Goal: Task Accomplishment & Management: Manage account settings

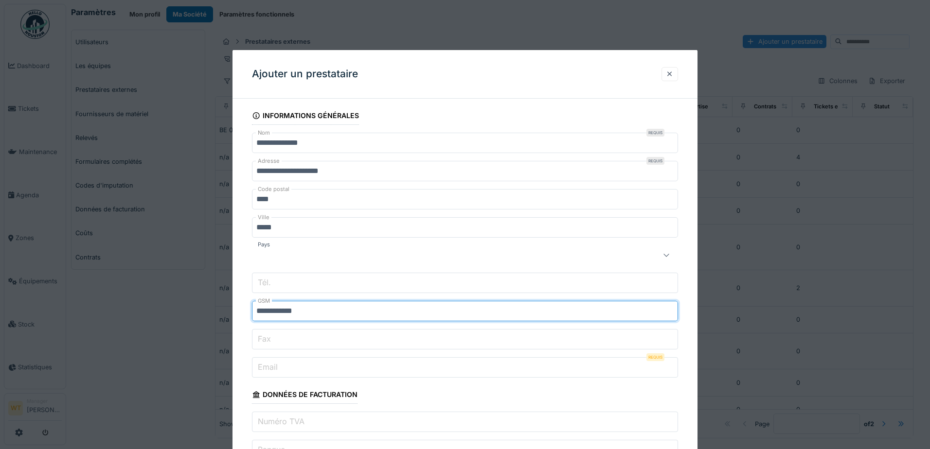
scroll to position [87, 0]
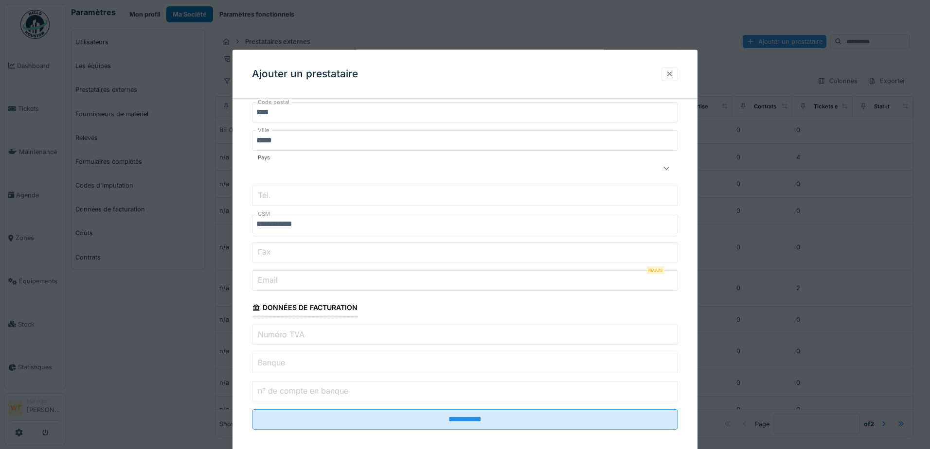
click at [321, 283] on input "Email" at bounding box center [465, 280] width 426 height 20
paste input "**********"
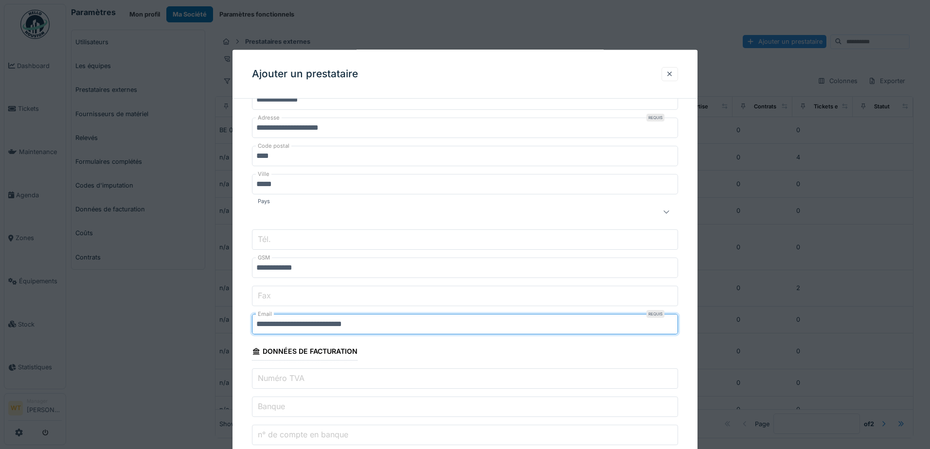
scroll to position [0, 0]
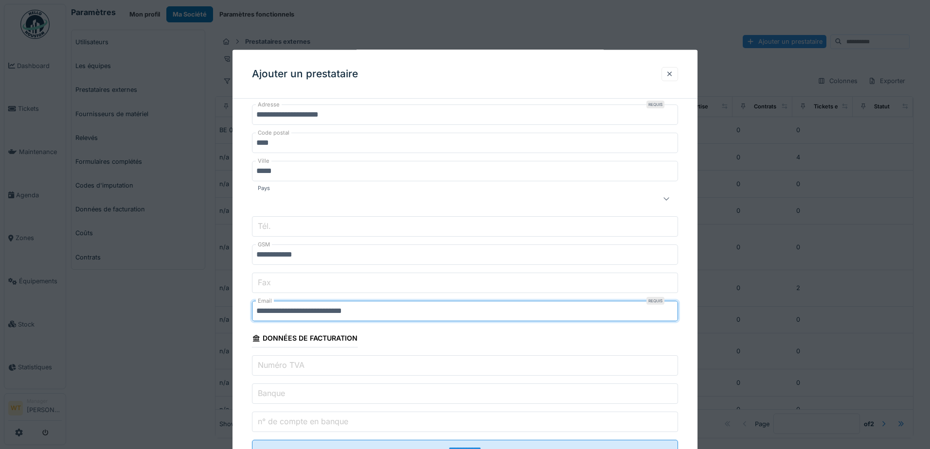
type input "**********"
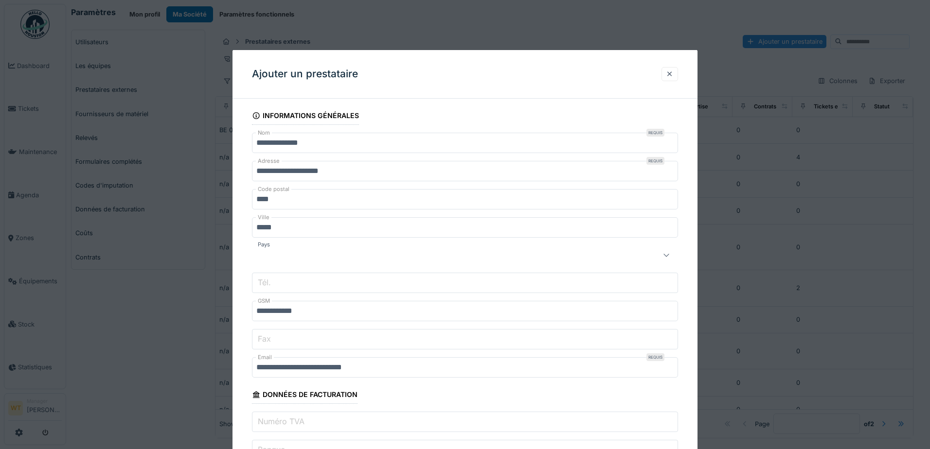
click at [257, 141] on input "**********" at bounding box center [465, 143] width 426 height 20
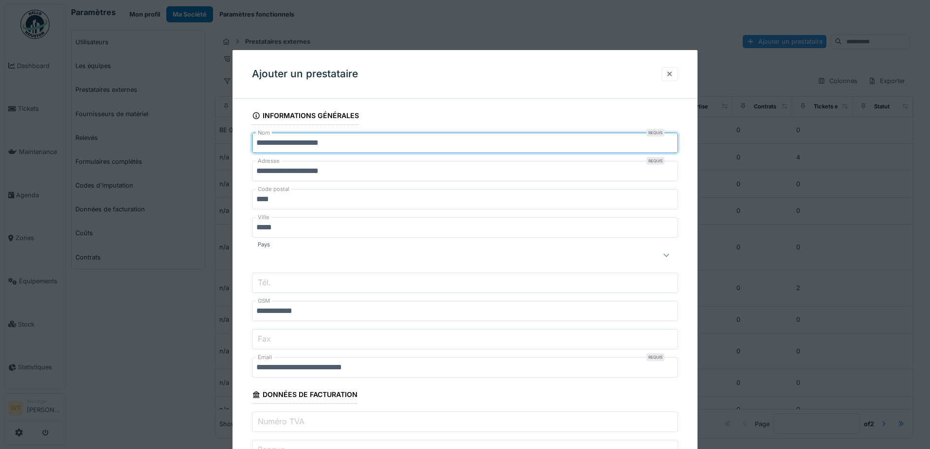
click at [356, 143] on input "**********" at bounding box center [465, 143] width 426 height 20
click at [288, 143] on input "**********" at bounding box center [465, 143] width 426 height 20
click at [285, 141] on input "**********" at bounding box center [465, 143] width 426 height 20
type input "**********"
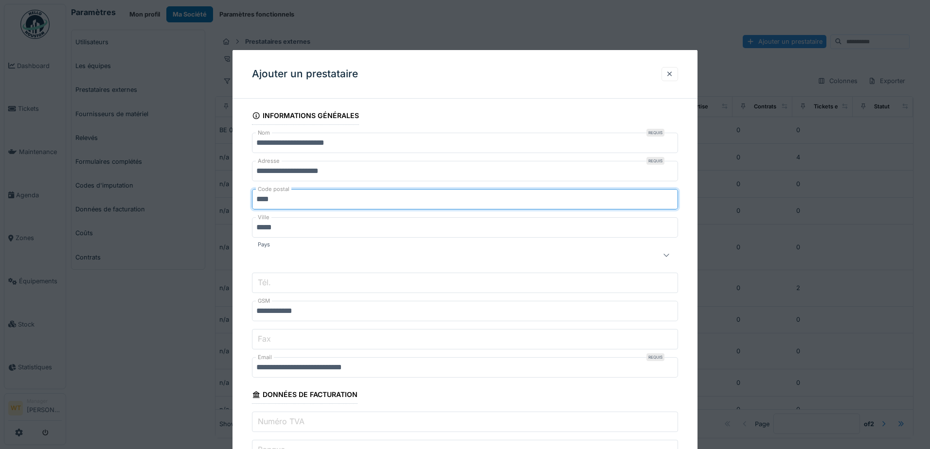
click at [385, 190] on input "****" at bounding box center [465, 199] width 426 height 20
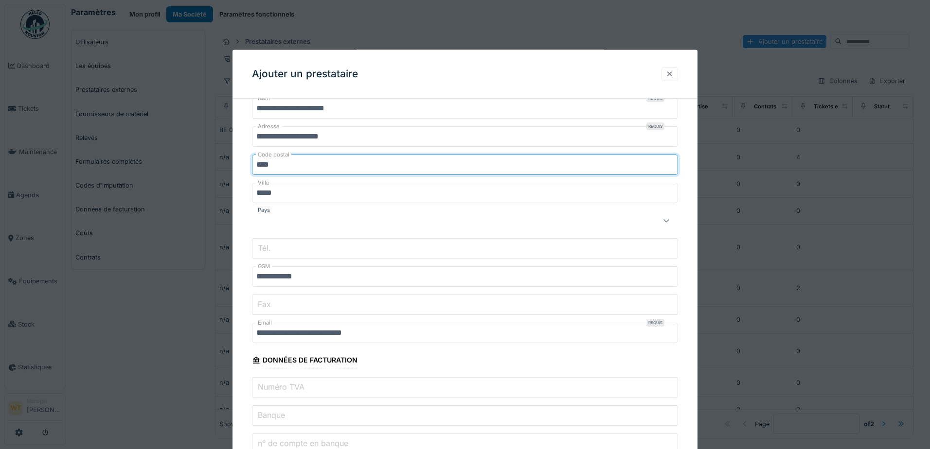
scroll to position [89, 0]
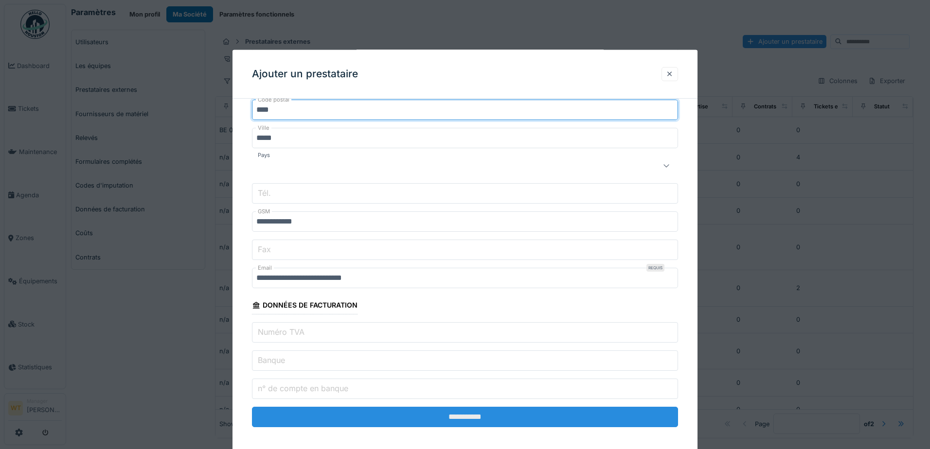
click at [421, 419] on input "**********" at bounding box center [465, 417] width 426 height 20
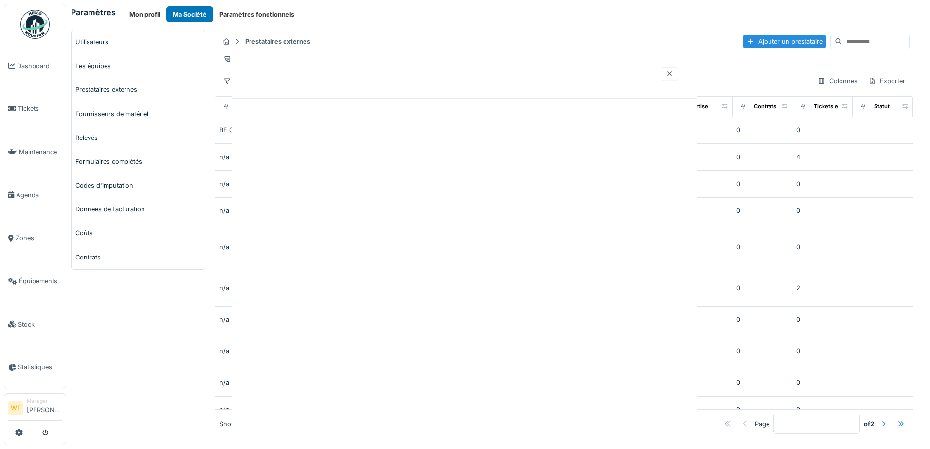
scroll to position [0, 0]
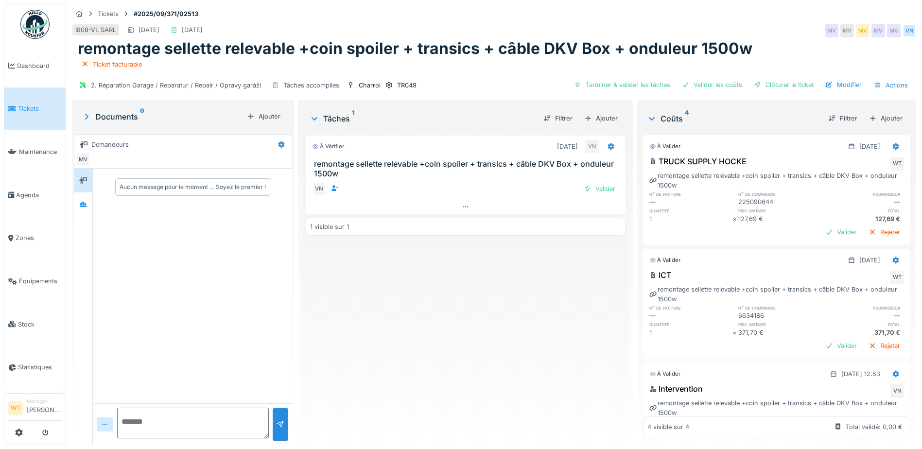
scroll to position [170, 0]
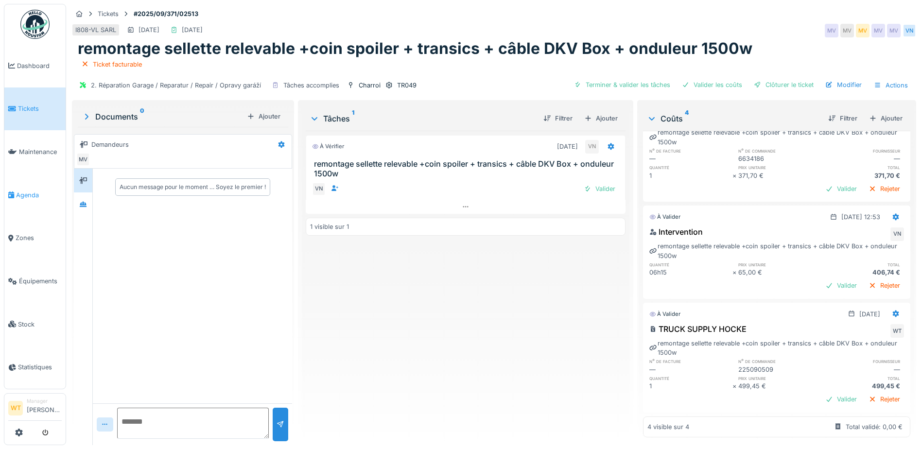
click at [35, 193] on span "Agenda" at bounding box center [39, 195] width 46 height 9
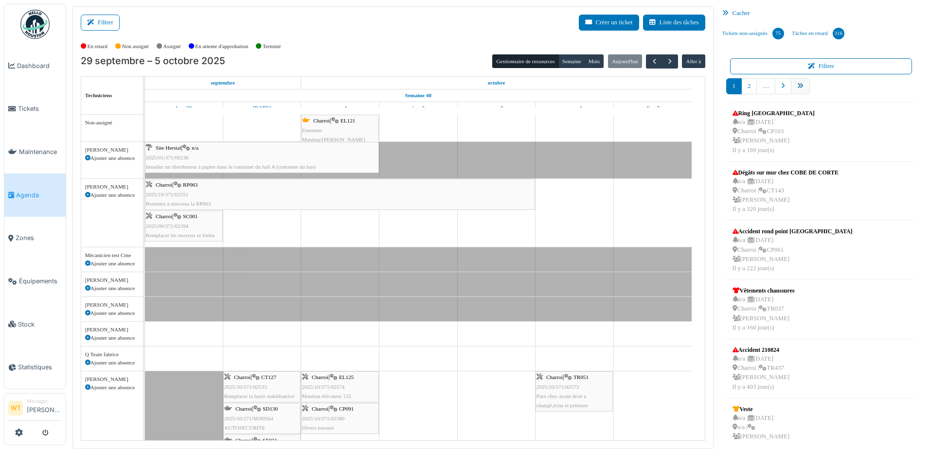
click at [799, 89] on link "pager" at bounding box center [800, 86] width 19 height 16
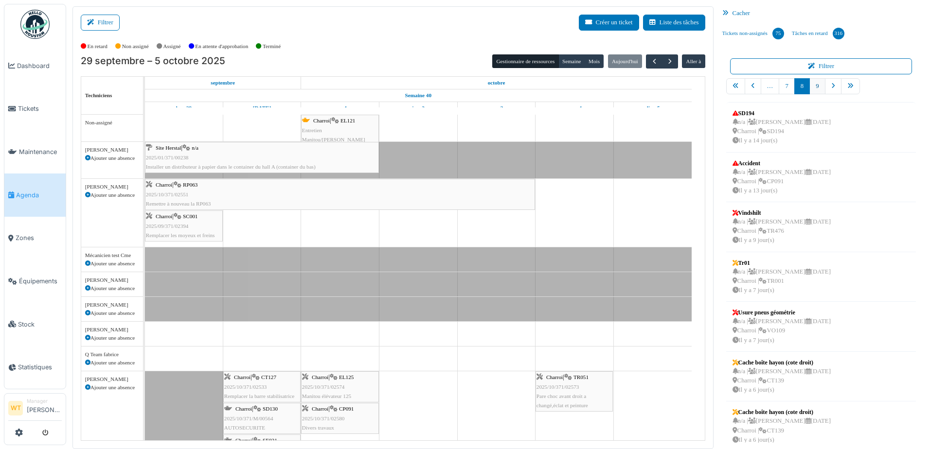
click at [811, 87] on link "9" at bounding box center [817, 86] width 16 height 16
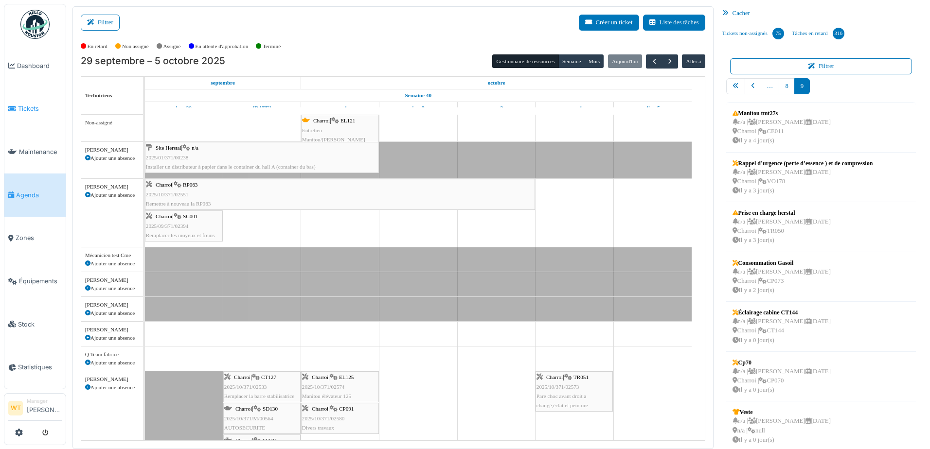
click at [10, 109] on icon at bounding box center [12, 109] width 8 height 7
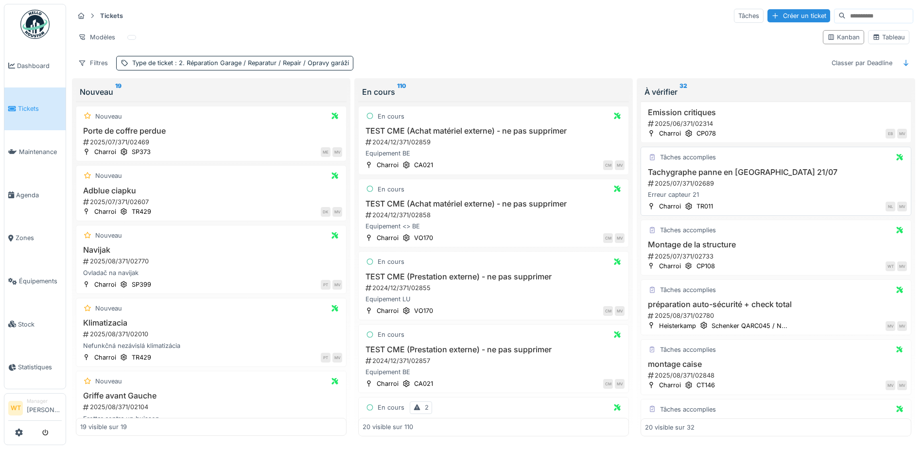
scroll to position [49, 0]
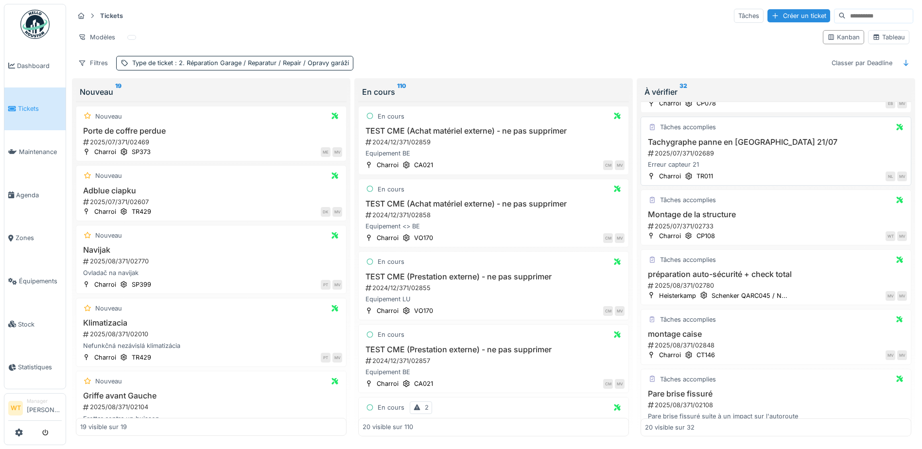
click at [708, 143] on h3 "Tachygraphe panne en [GEOGRAPHIC_DATA] 21/07" at bounding box center [776, 142] width 262 height 9
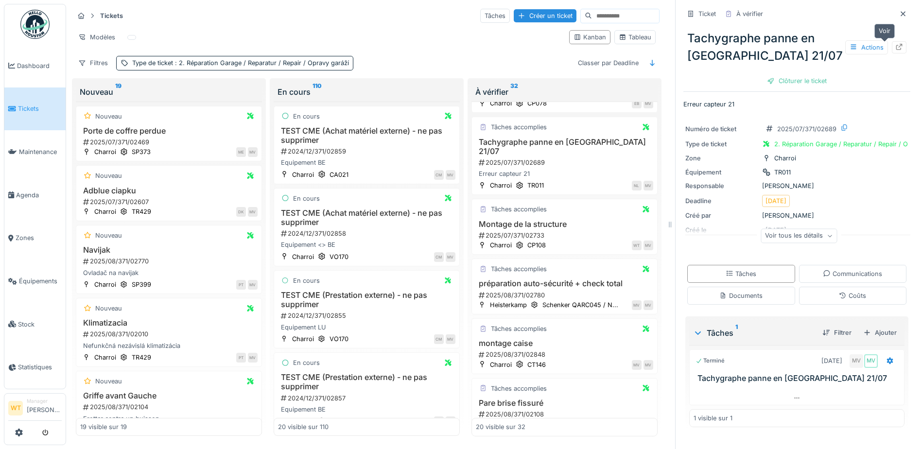
click at [897, 47] on icon at bounding box center [900, 47] width 6 height 6
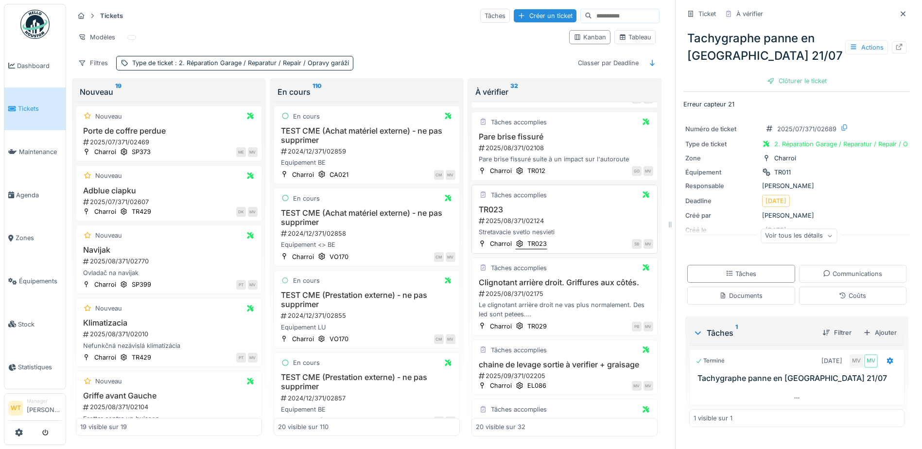
scroll to position [340, 0]
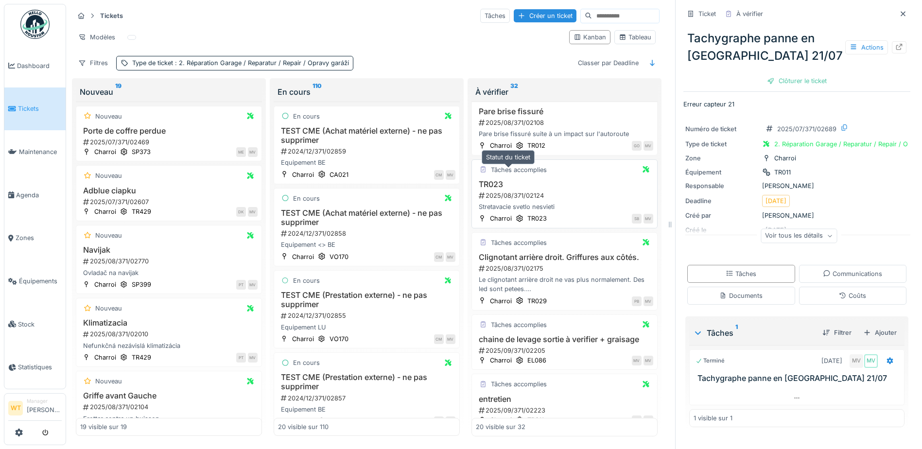
click at [508, 175] on div "Tâches accomplies" at bounding box center [519, 169] width 56 height 9
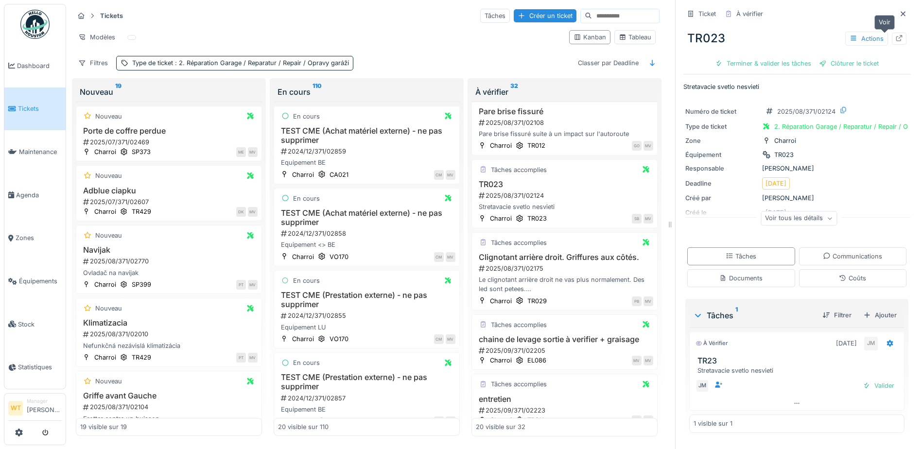
click at [896, 40] on icon at bounding box center [900, 38] width 8 height 6
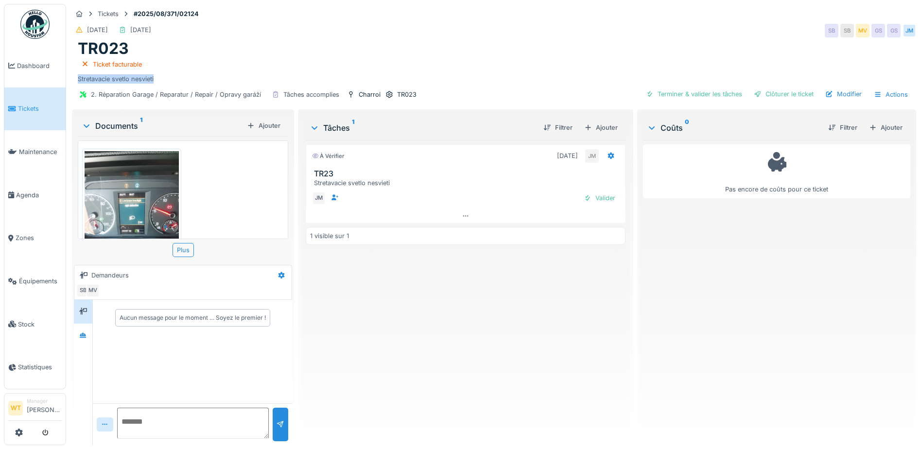
drag, startPoint x: 155, startPoint y: 77, endPoint x: 75, endPoint y: 77, distance: 79.7
click at [75, 77] on div "TR023 Ticket facturable Stretavacie svetlo nesvieti" at bounding box center [494, 61] width 844 height 44
drag, startPoint x: 75, startPoint y: 77, endPoint x: 95, endPoint y: 77, distance: 19.5
copy div "Stretavacie svetlo nesvieti"
click at [882, 130] on div "Ajouter" at bounding box center [885, 127] width 41 height 13
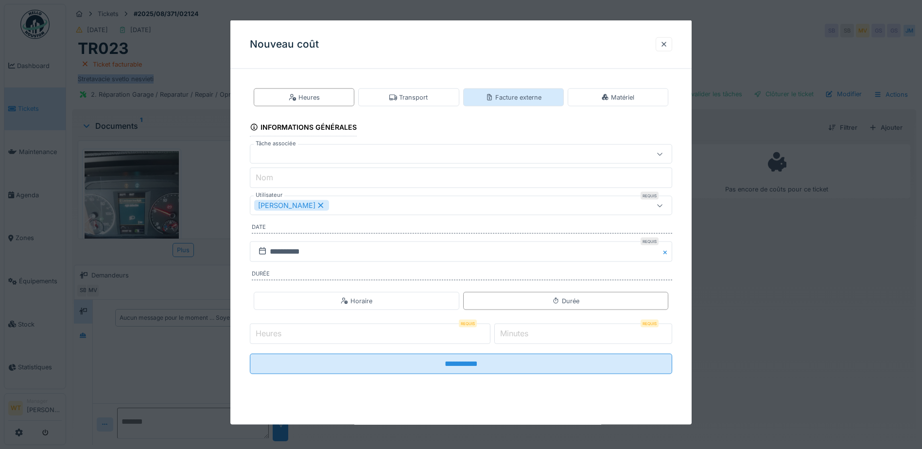
click at [521, 102] on div "Facture externe" at bounding box center [514, 97] width 56 height 9
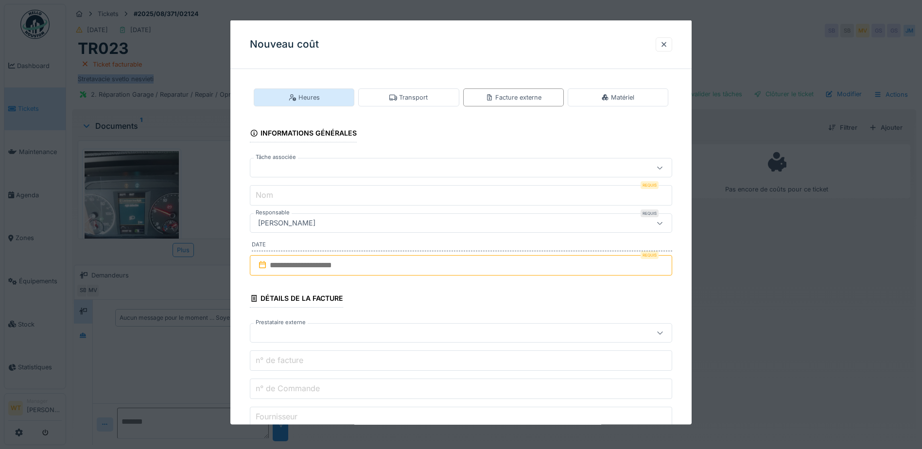
click at [311, 94] on div "Heures" at bounding box center [304, 97] width 31 height 9
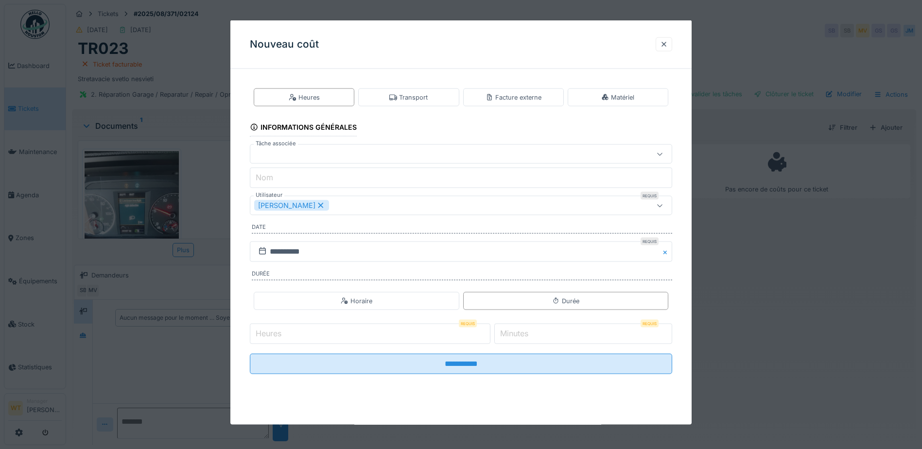
click at [317, 209] on icon at bounding box center [321, 205] width 9 height 7
click at [313, 209] on div "Utilisateurs" at bounding box center [436, 205] width 364 height 11
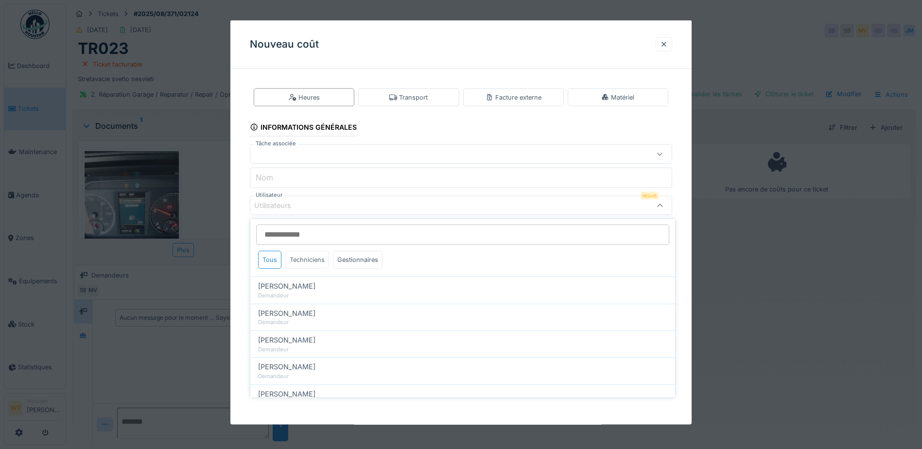
click at [313, 259] on div "Techniciens" at bounding box center [307, 260] width 44 height 18
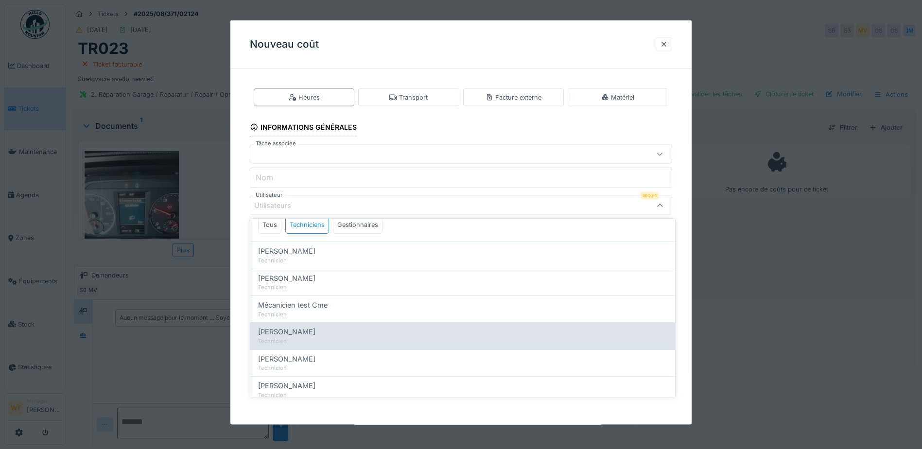
scroll to position [49, 0]
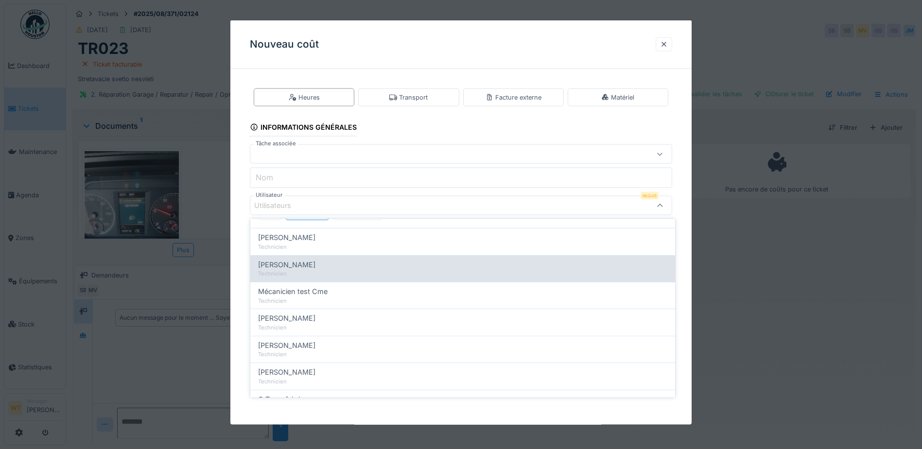
click at [345, 268] on div "Jan Maro" at bounding box center [462, 265] width 409 height 11
type input "****"
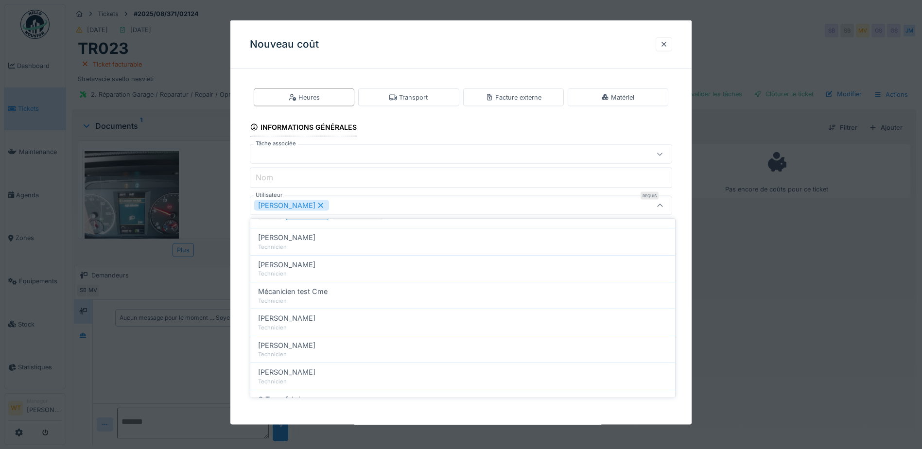
click at [371, 203] on div "Jan Maro" at bounding box center [436, 205] width 364 height 11
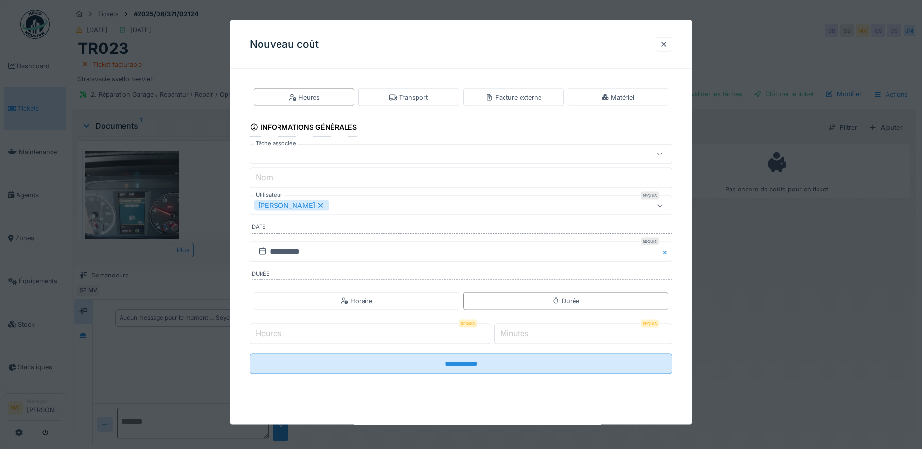
click at [354, 343] on input "Heures" at bounding box center [370, 334] width 241 height 20
type input "*"
click at [616, 331] on input "*" at bounding box center [583, 334] width 178 height 20
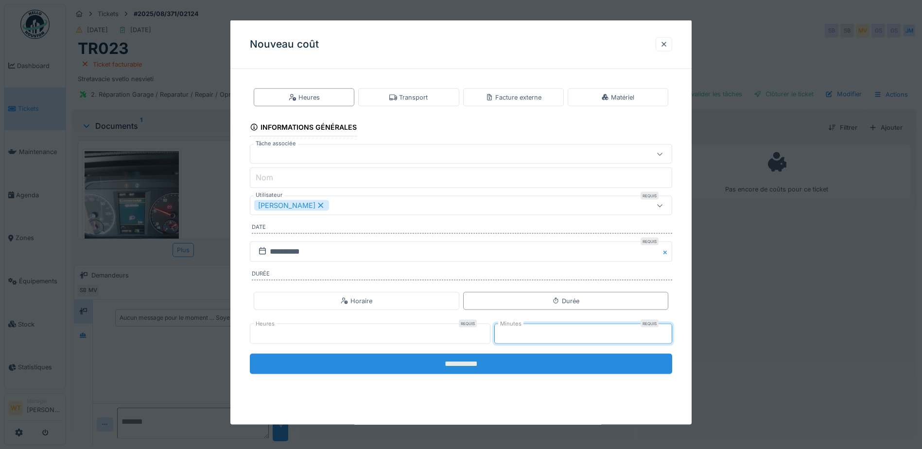
type input "**"
click at [532, 365] on input "**********" at bounding box center [461, 364] width 422 height 20
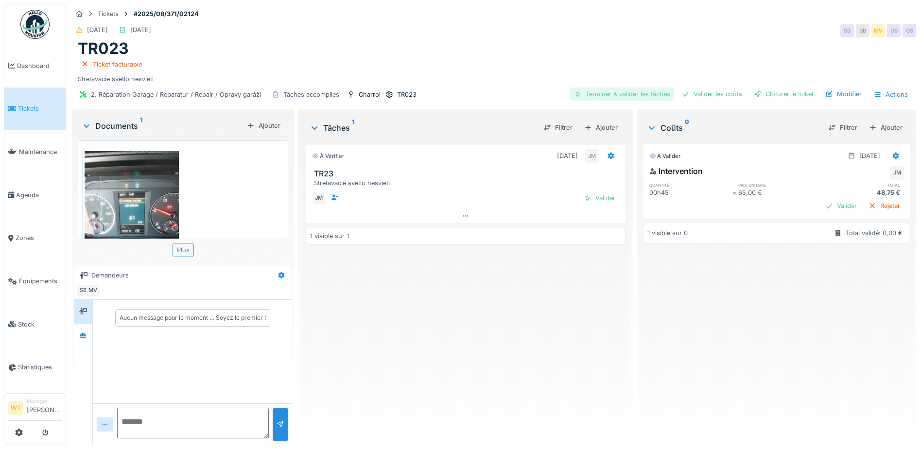
click at [621, 91] on div "Terminer & valider les tâches" at bounding box center [622, 94] width 104 height 13
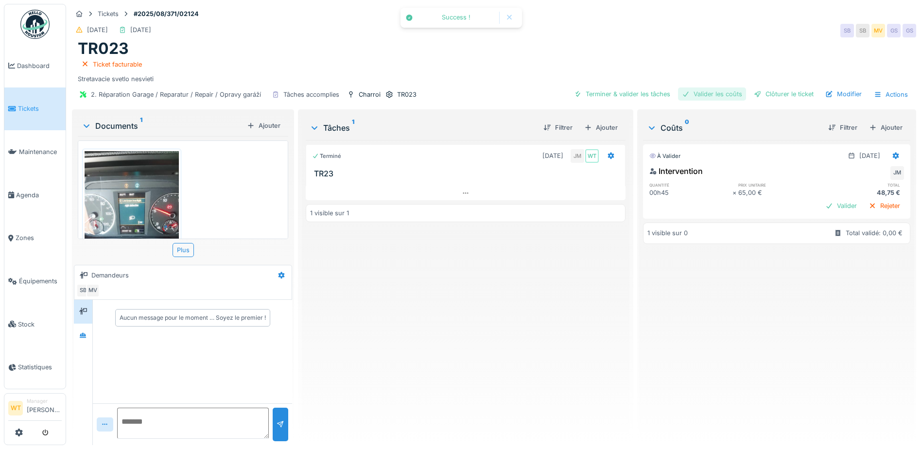
click at [707, 89] on div "Valider les coûts" at bounding box center [712, 94] width 68 height 13
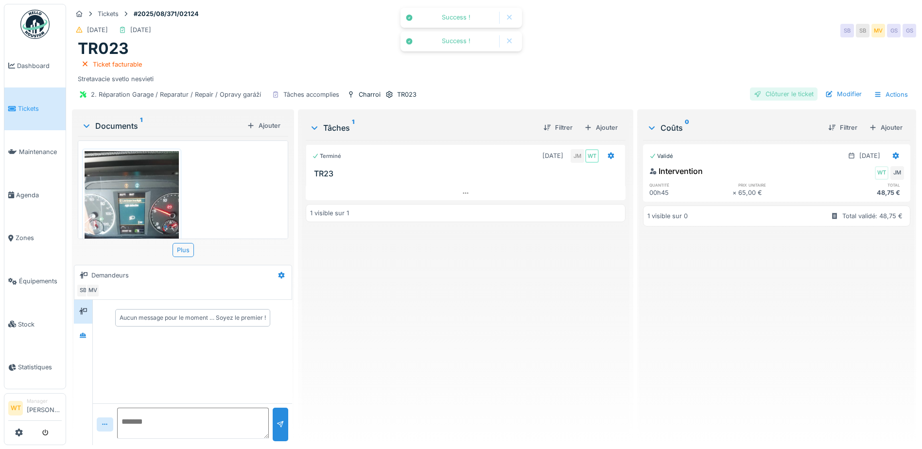
click at [772, 94] on div "Clôturer le ticket" at bounding box center [784, 94] width 68 height 13
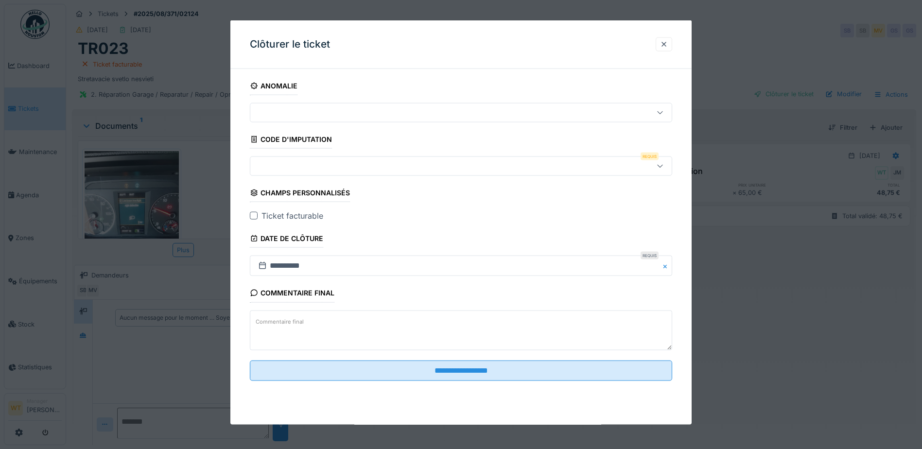
click at [302, 171] on div at bounding box center [461, 166] width 422 height 19
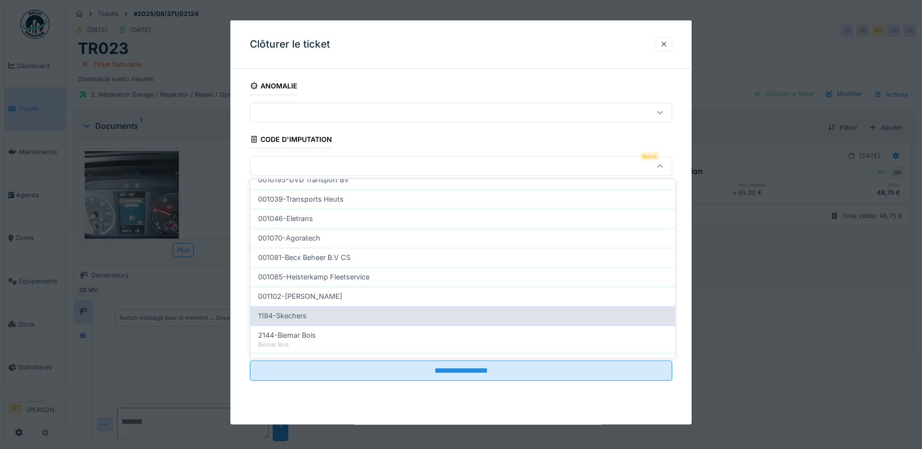
scroll to position [310, 0]
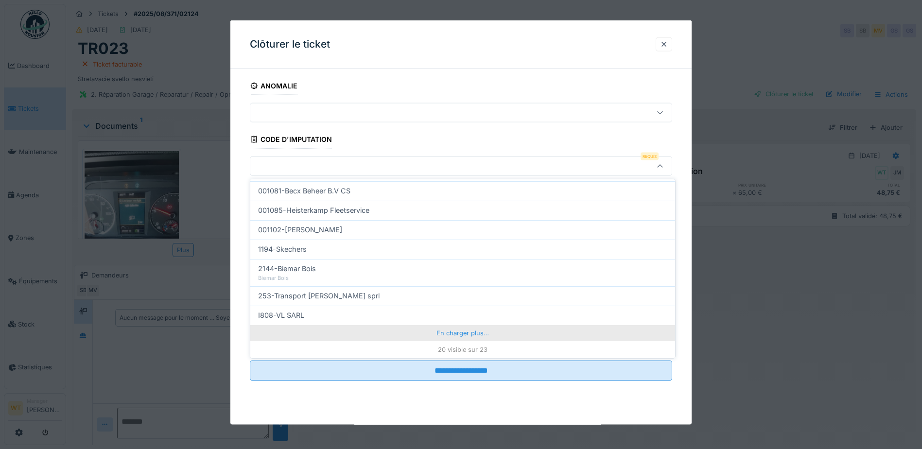
click at [399, 339] on div "En charger plus…" at bounding box center [462, 333] width 425 height 16
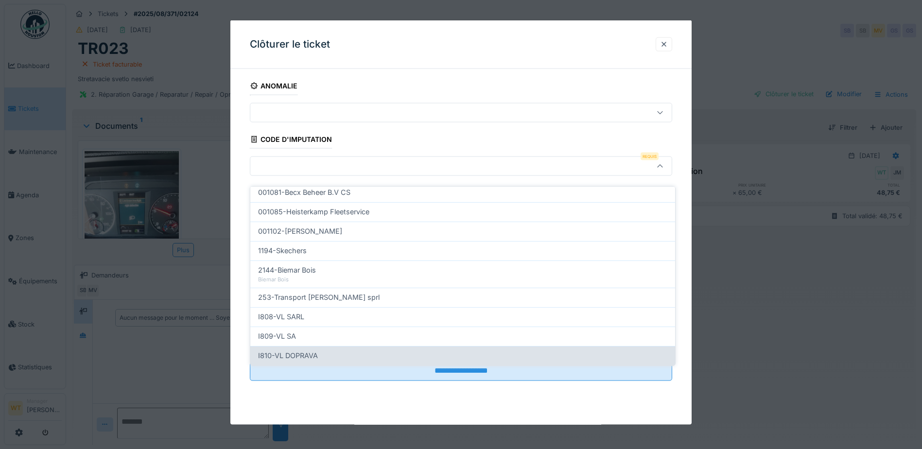
scroll to position [352, 0]
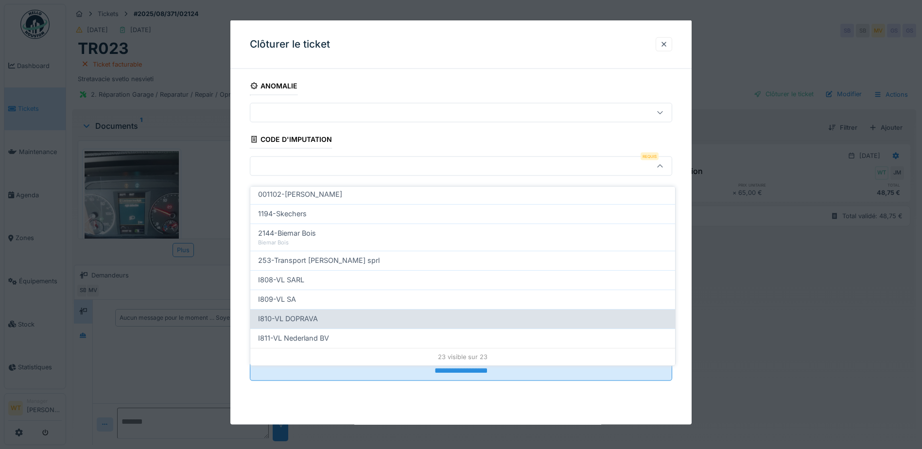
click at [359, 314] on div "I810-VL DOPRAVA" at bounding box center [462, 319] width 409 height 11
type input "***"
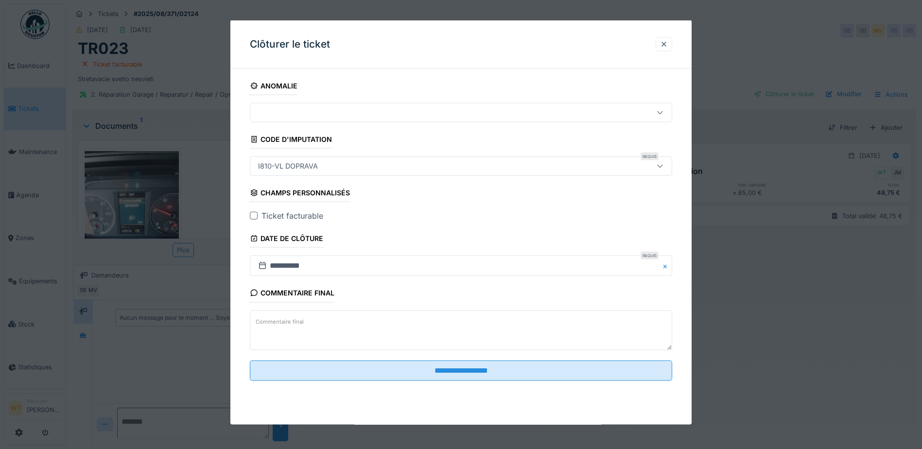
click at [257, 217] on div at bounding box center [254, 216] width 8 height 8
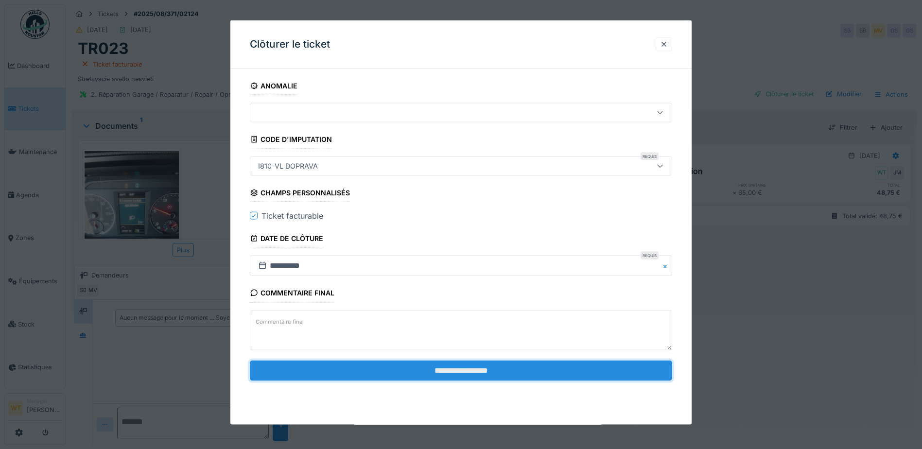
click at [443, 370] on input "**********" at bounding box center [461, 370] width 422 height 20
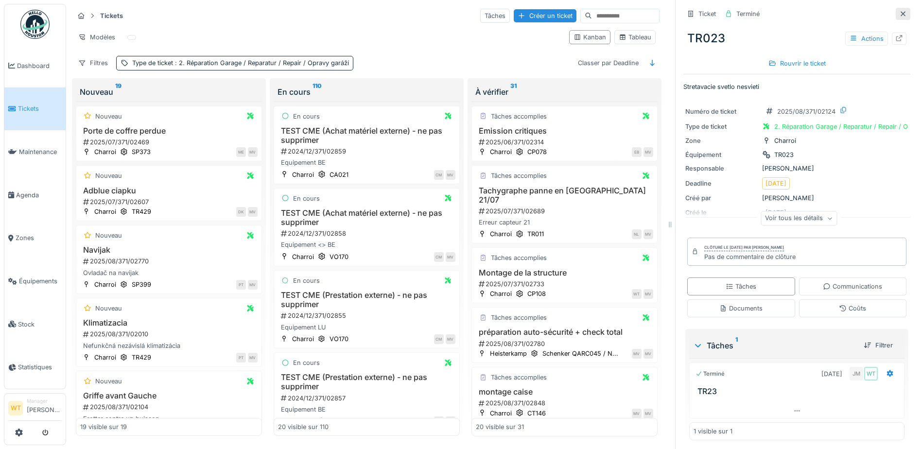
click at [899, 15] on icon at bounding box center [903, 14] width 8 height 6
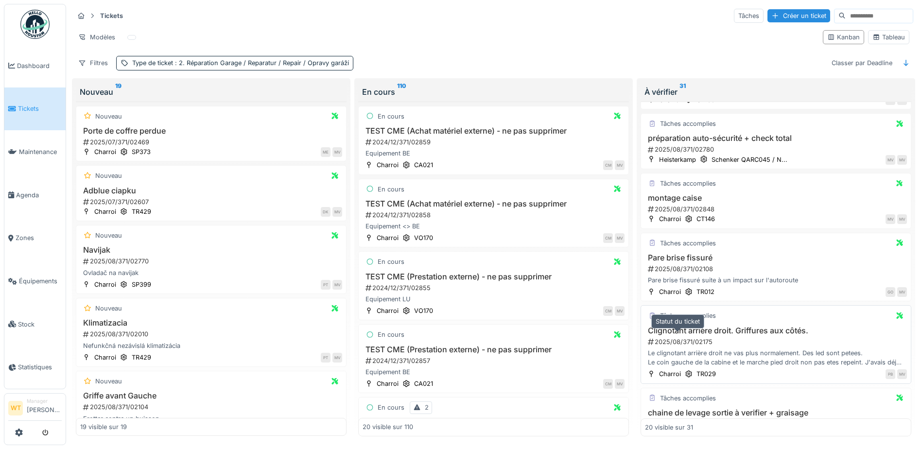
scroll to position [194, 0]
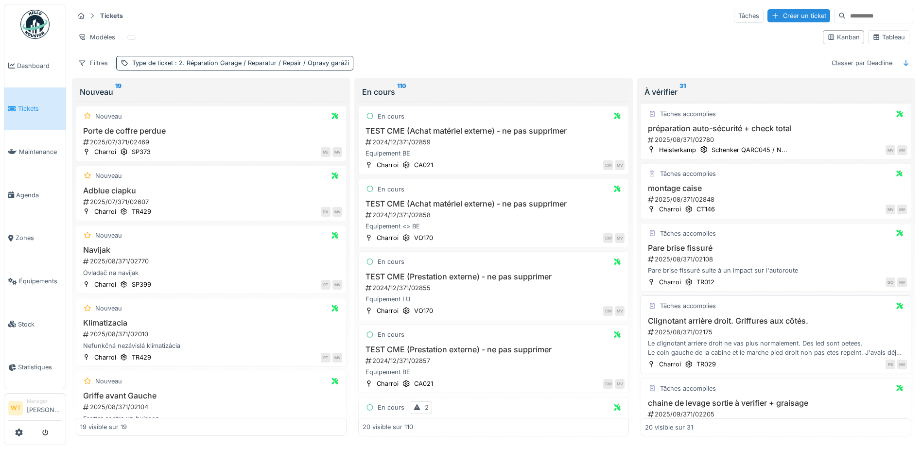
click at [709, 325] on h3 "Clignotant arrière droit. Griffures aux côtés." at bounding box center [776, 321] width 262 height 9
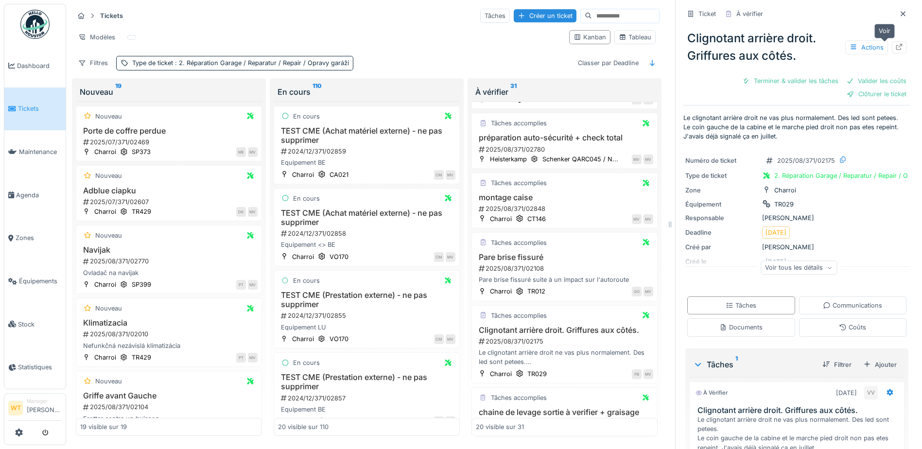
click at [897, 46] on icon at bounding box center [900, 47] width 6 height 6
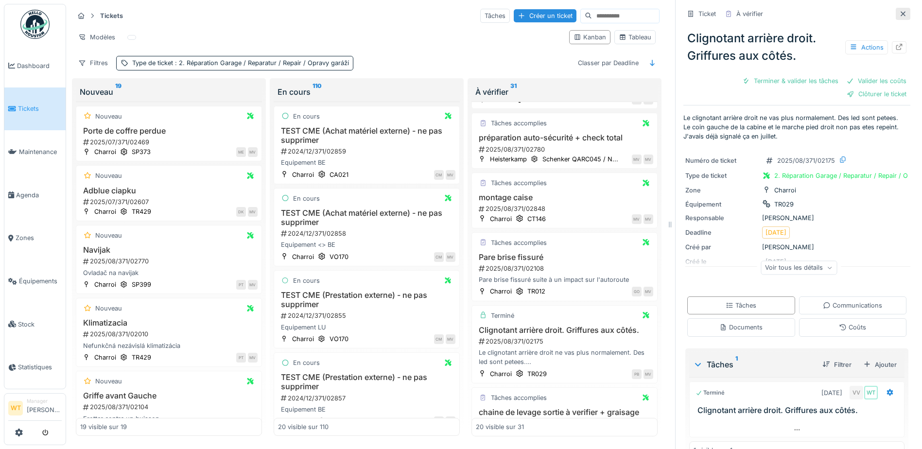
click at [899, 14] on icon at bounding box center [903, 14] width 8 height 6
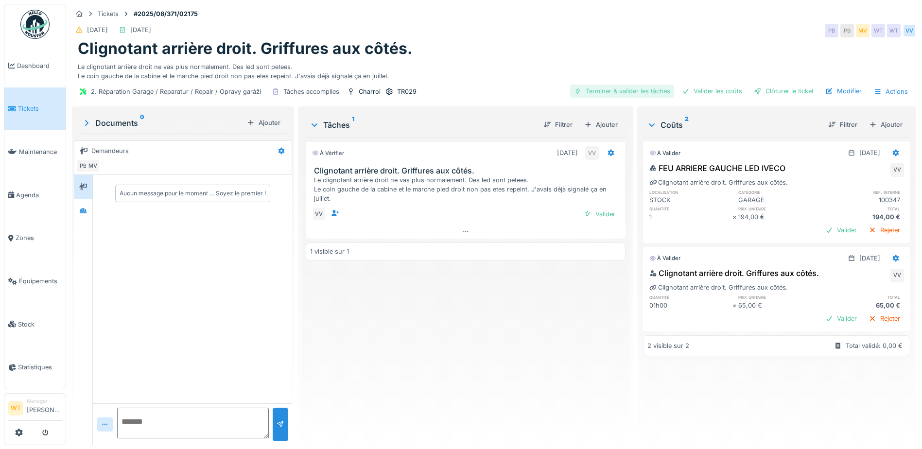
click at [638, 91] on div "Terminer & valider les tâches" at bounding box center [622, 91] width 104 height 13
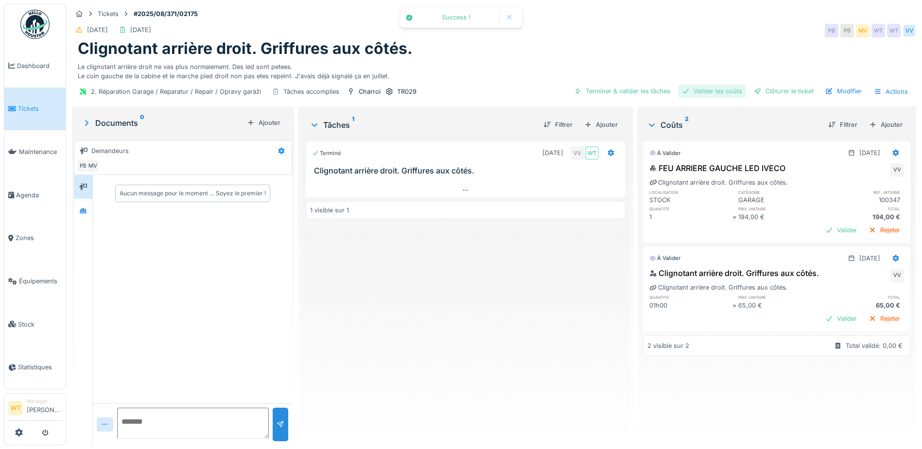
click at [710, 96] on div "Valider les coûts" at bounding box center [712, 91] width 68 height 13
click at [772, 96] on div "Clôturer le ticket" at bounding box center [784, 91] width 68 height 13
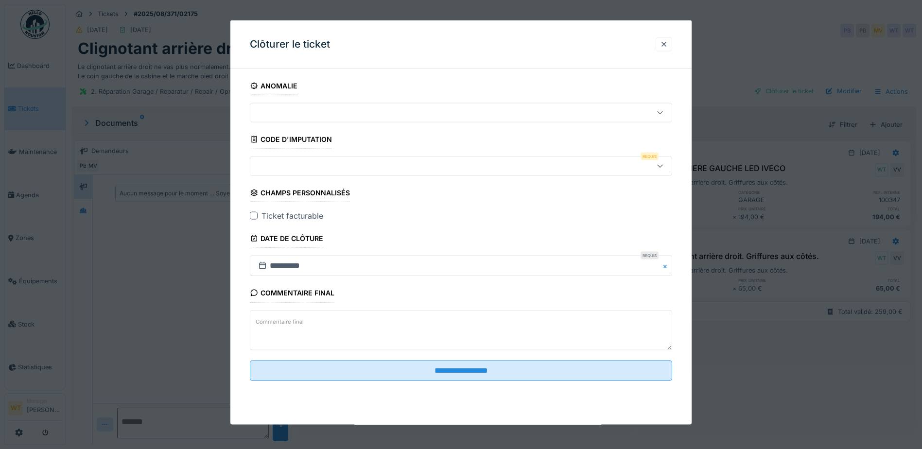
click at [668, 49] on div at bounding box center [664, 43] width 8 height 9
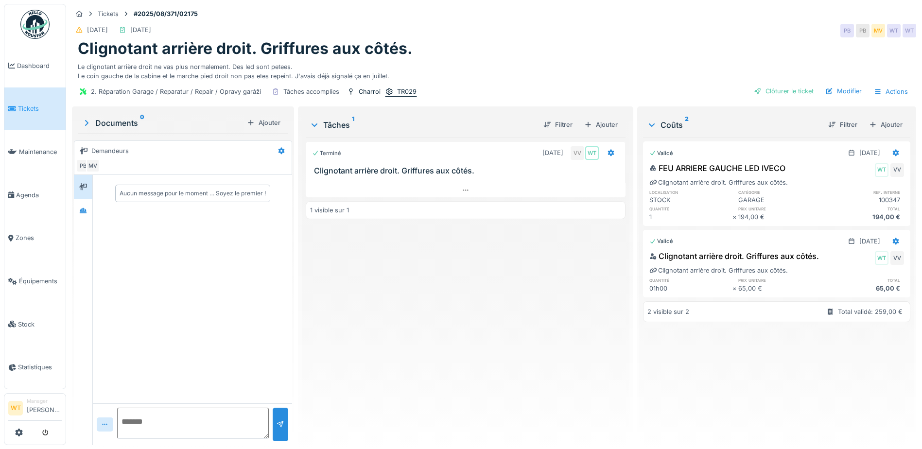
click at [388, 88] on icon at bounding box center [390, 91] width 8 height 6
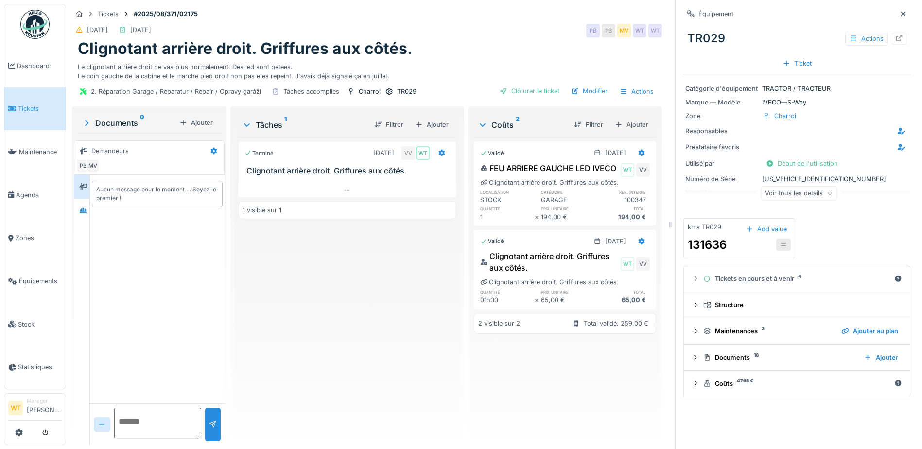
click at [795, 196] on div "Voir tous les détails" at bounding box center [799, 194] width 76 height 14
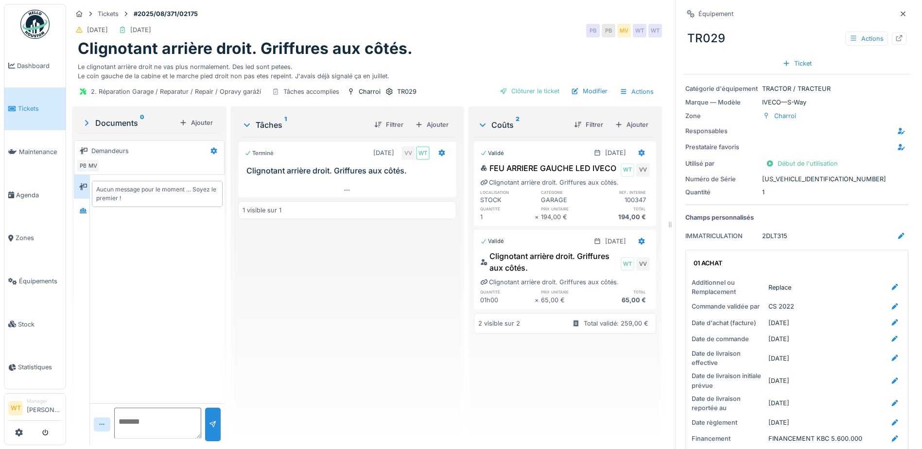
click at [899, 13] on icon at bounding box center [903, 14] width 8 height 6
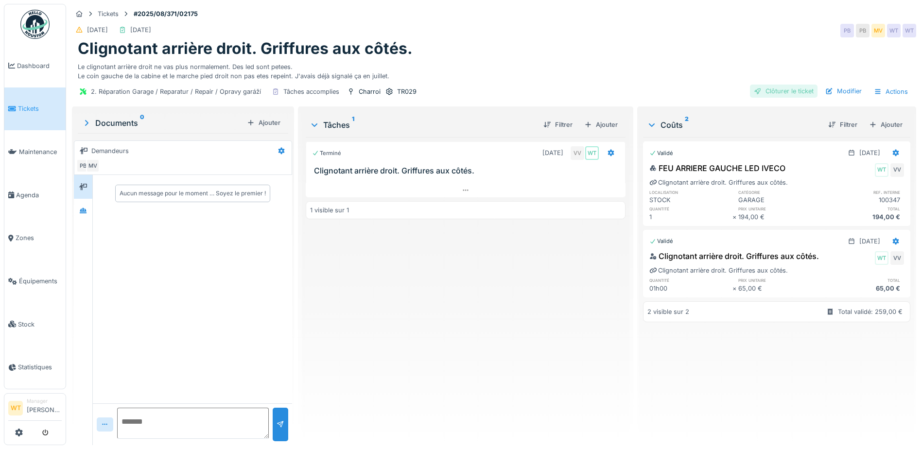
click at [779, 88] on div "Clôturer le ticket" at bounding box center [784, 91] width 68 height 13
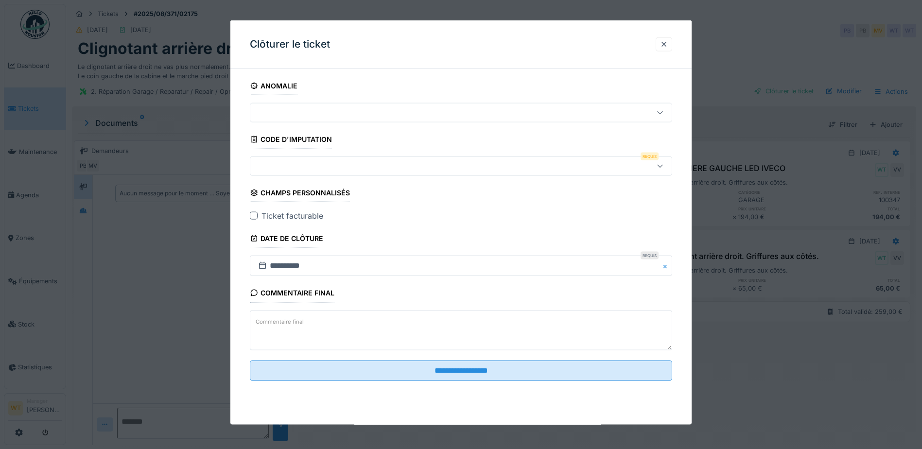
click at [293, 176] on fieldset "**********" at bounding box center [461, 233] width 422 height 312
click at [297, 172] on div at bounding box center [461, 166] width 422 height 19
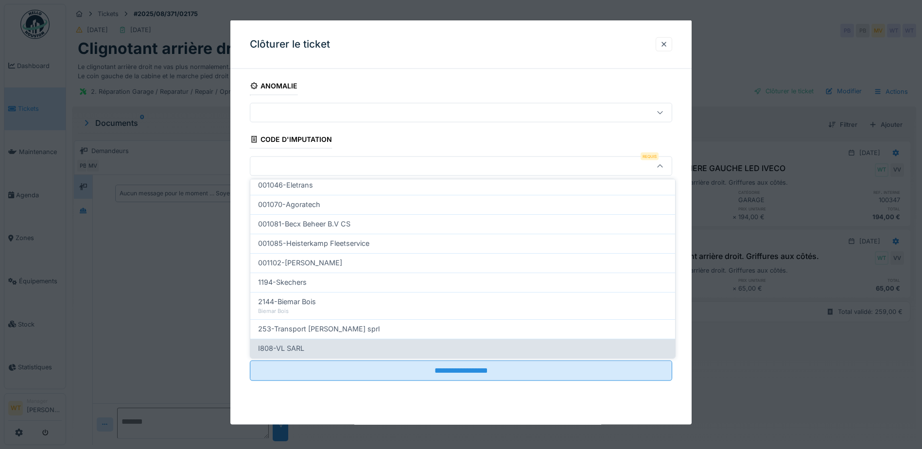
scroll to position [310, 0]
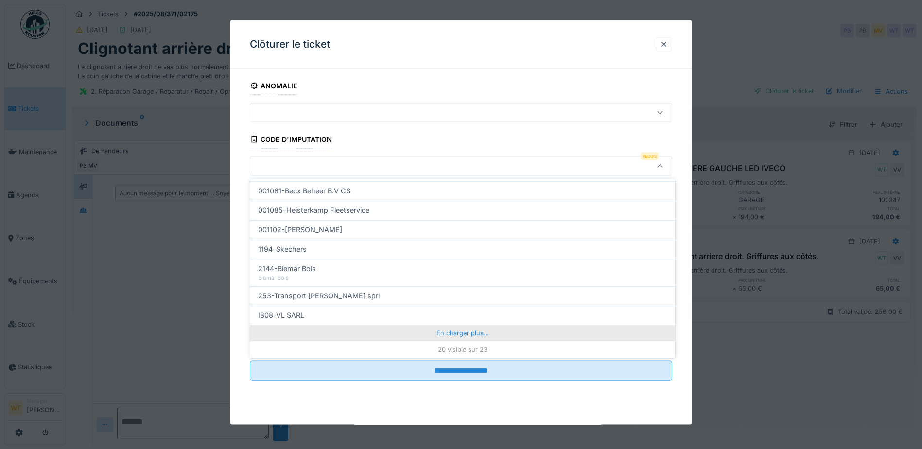
click at [396, 337] on div "En charger plus…" at bounding box center [462, 333] width 425 height 16
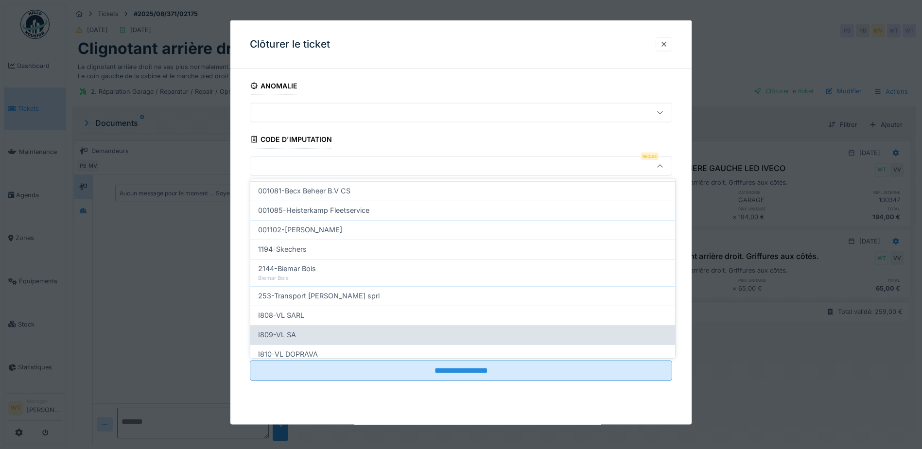
click at [338, 331] on div "I809-VL SA" at bounding box center [462, 335] width 409 height 11
type input "***"
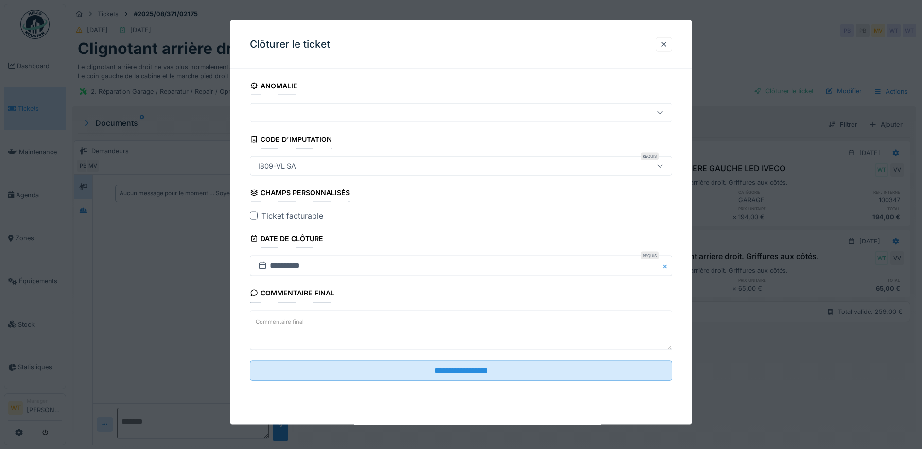
drag, startPoint x: 253, startPoint y: 213, endPoint x: 256, endPoint y: 220, distance: 7.6
click at [254, 213] on div at bounding box center [254, 216] width 8 height 8
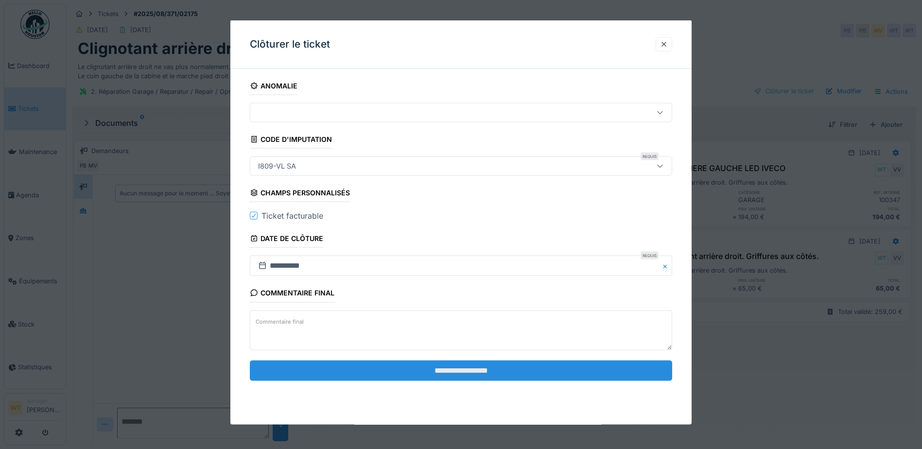
click at [487, 374] on input "**********" at bounding box center [461, 370] width 422 height 20
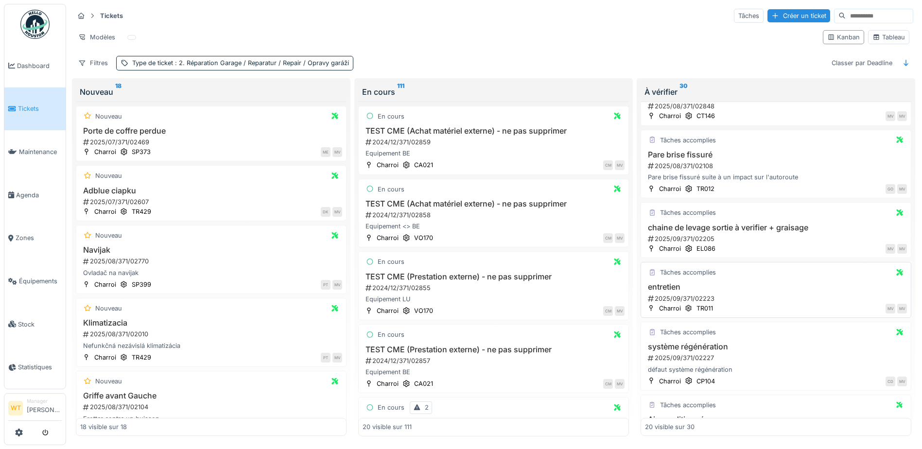
scroll to position [292, 0]
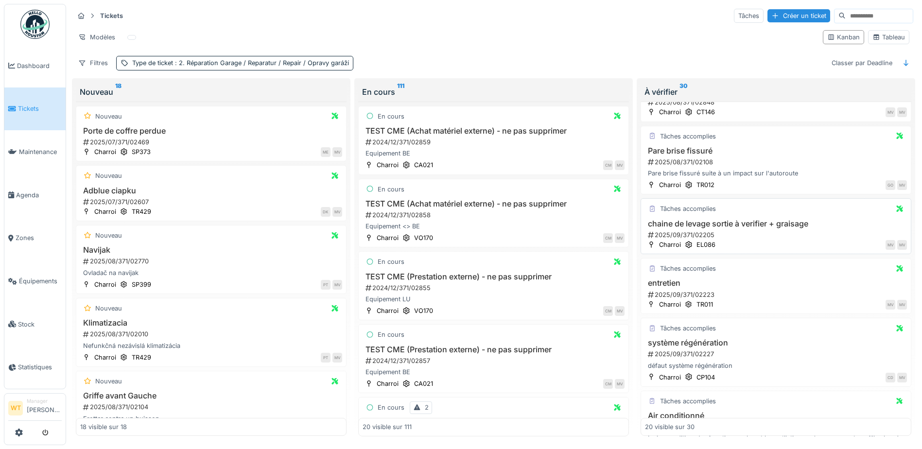
click at [716, 224] on h3 "chaine de levage sortie à verifier + graisage" at bounding box center [776, 223] width 262 height 9
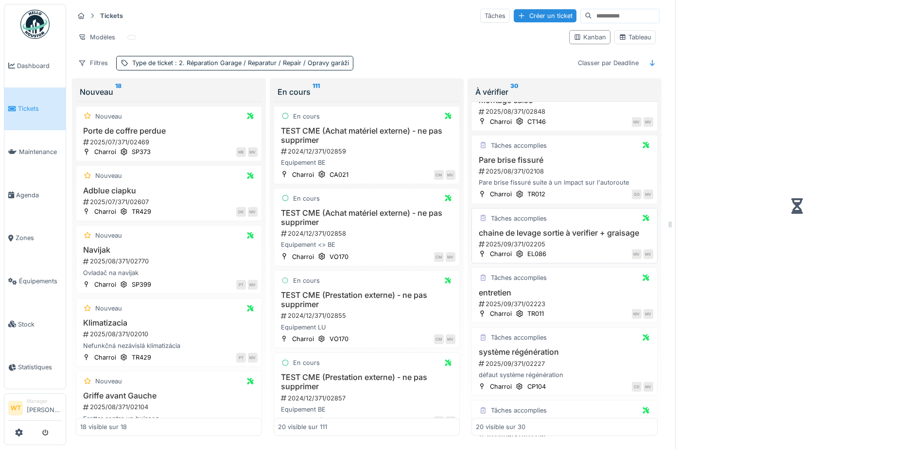
scroll to position [305, 0]
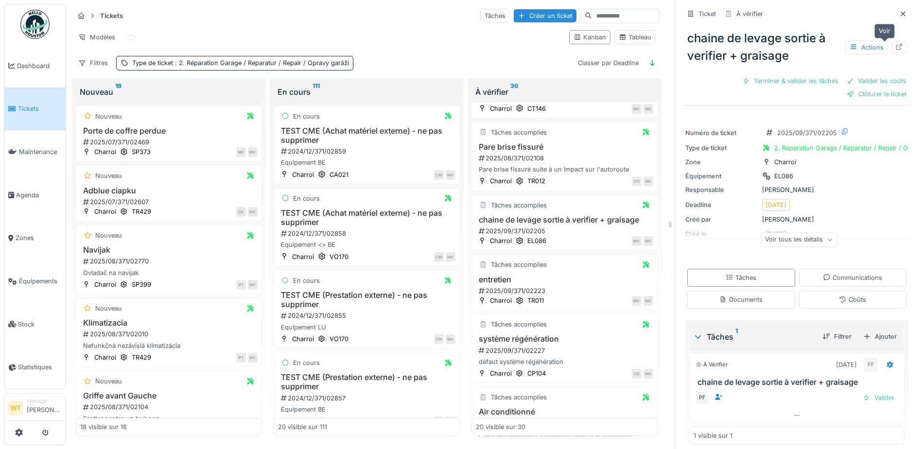
click at [896, 47] on icon at bounding box center [900, 47] width 8 height 6
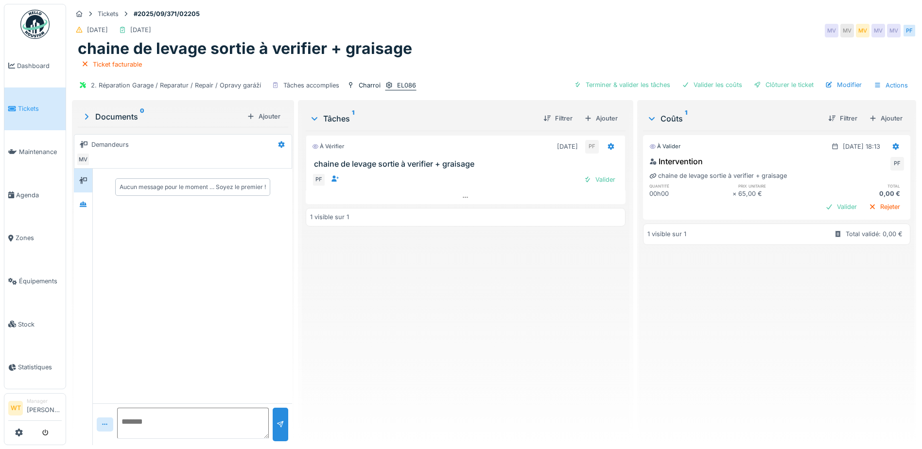
click at [392, 89] on div "EL086" at bounding box center [401, 85] width 32 height 10
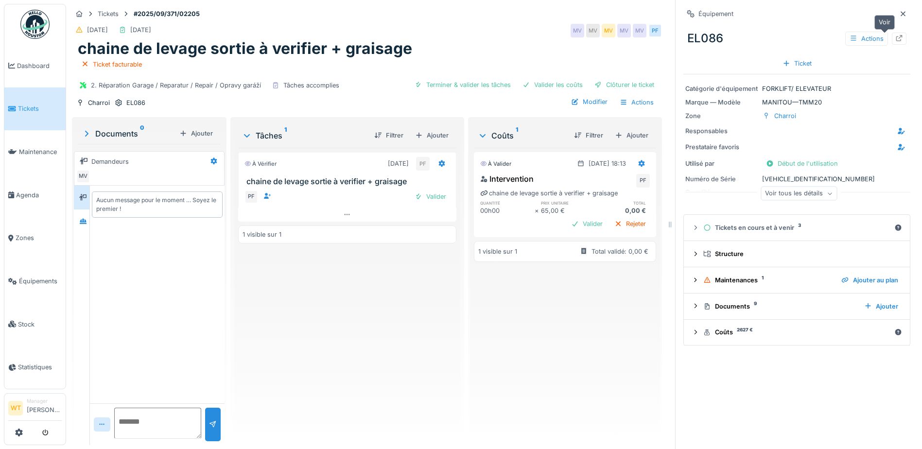
click at [897, 37] on icon at bounding box center [900, 38] width 6 height 6
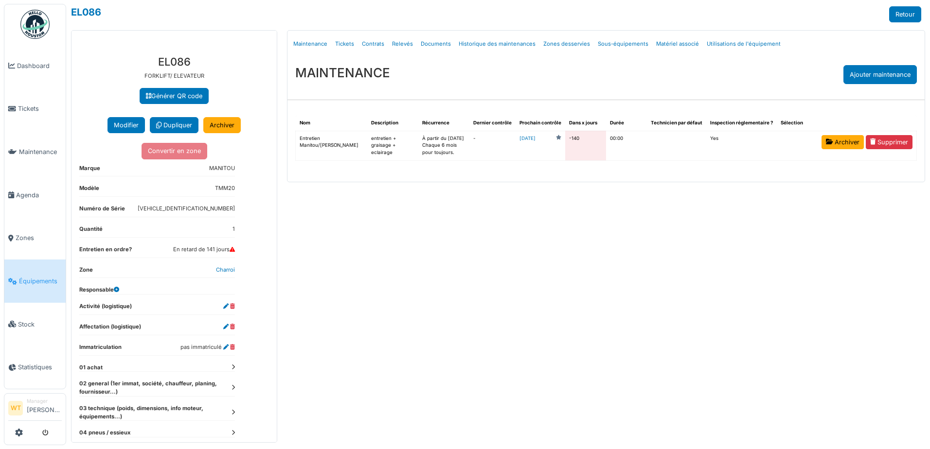
click at [350, 43] on link "Tickets" at bounding box center [344, 44] width 27 height 23
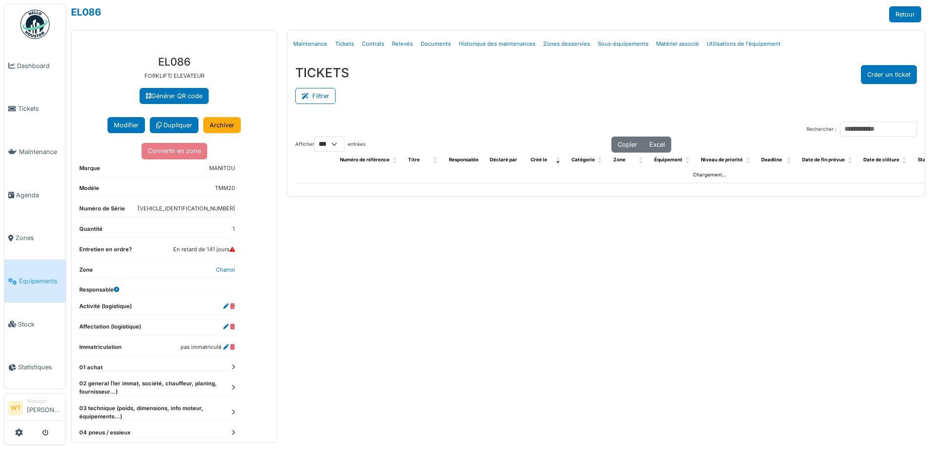
select select "***"
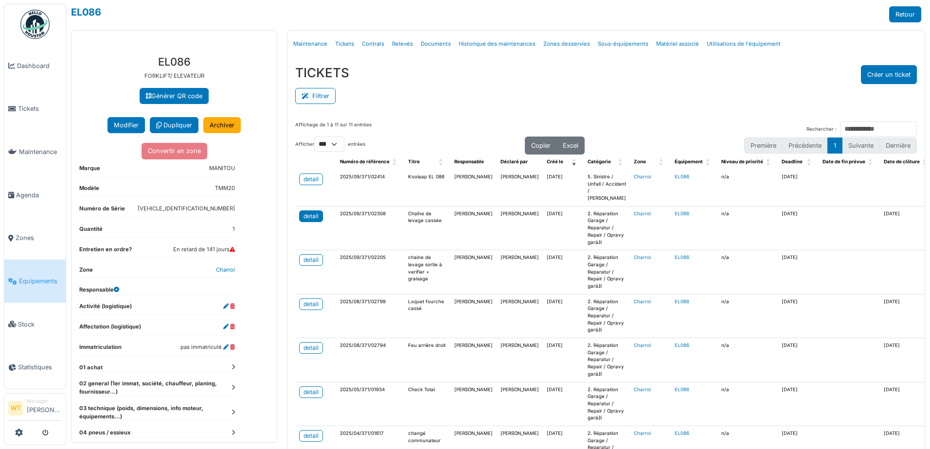
click at [304, 217] on div "detail" at bounding box center [310, 216] width 15 height 9
click at [309, 182] on div "detail" at bounding box center [310, 179] width 15 height 9
click at [25, 117] on link "Tickets" at bounding box center [34, 109] width 61 height 43
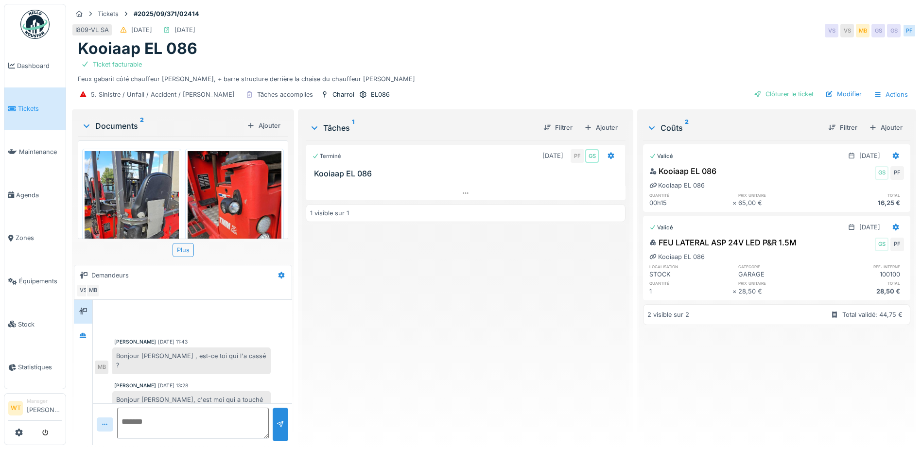
scroll to position [280, 0]
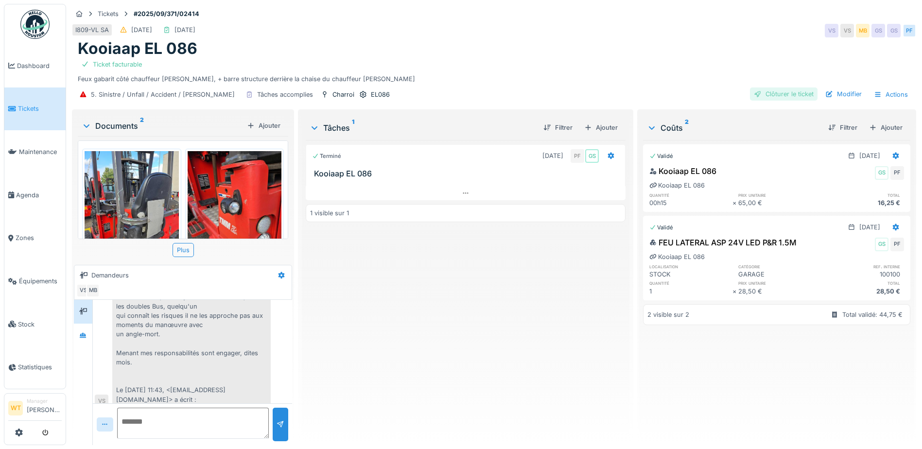
click at [783, 95] on div "Clôturer le ticket" at bounding box center [784, 94] width 68 height 13
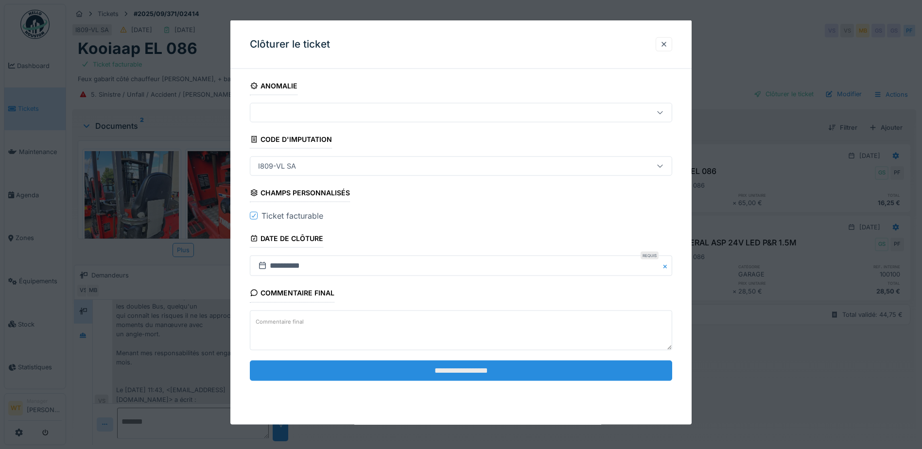
click at [375, 381] on fieldset "**********" at bounding box center [461, 233] width 422 height 312
click at [377, 378] on input "**********" at bounding box center [461, 370] width 422 height 20
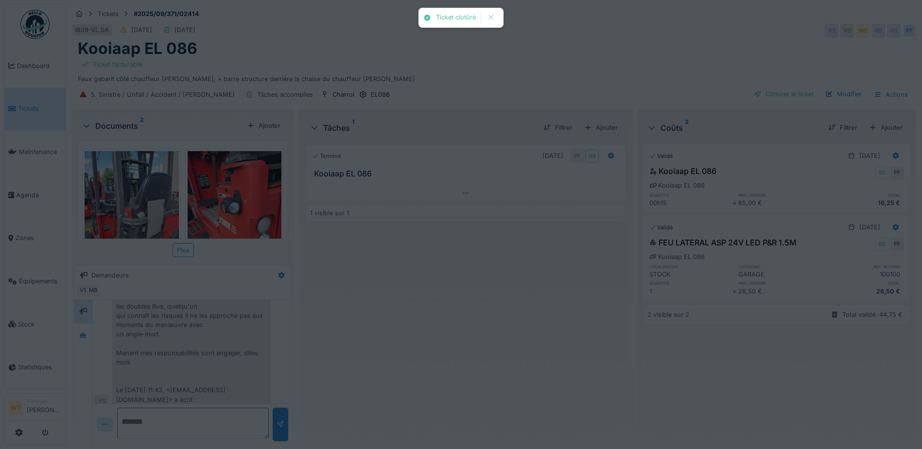
scroll to position [296, 0]
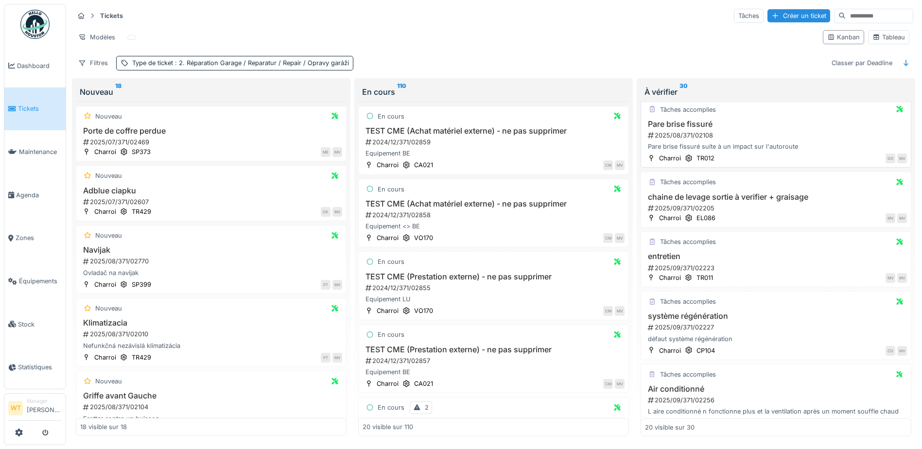
scroll to position [340, 0]
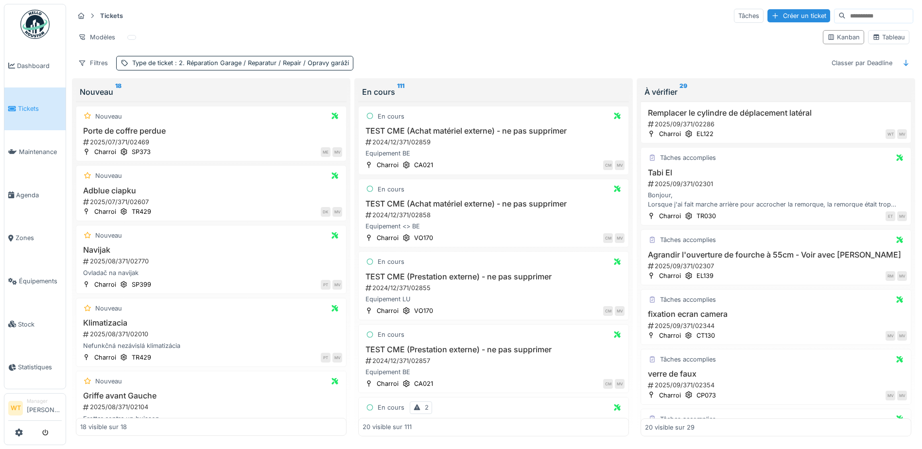
scroll to position [729, 0]
click at [685, 163] on div "Tâches accomplies Tabi El 2025/09/371/02301 Bonjour, Lorsque j'ai fait marche a…" at bounding box center [776, 184] width 271 height 78
click at [652, 169] on h3 "Tabi El" at bounding box center [776, 170] width 262 height 9
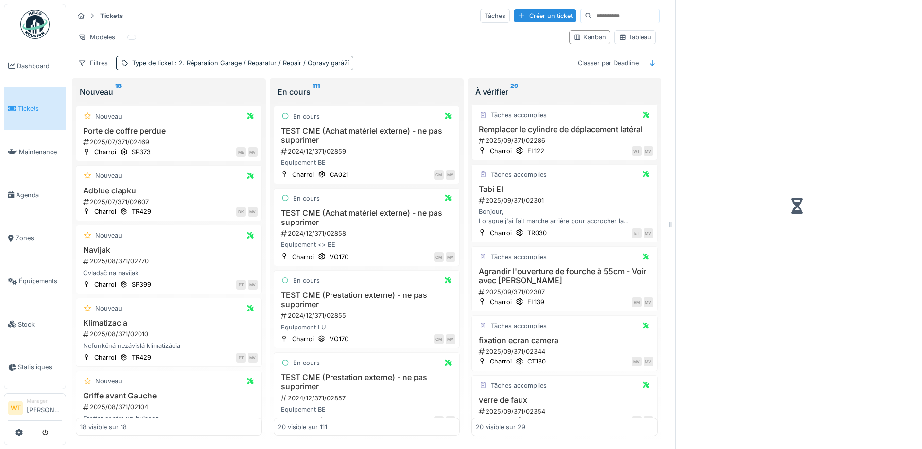
scroll to position [761, 0]
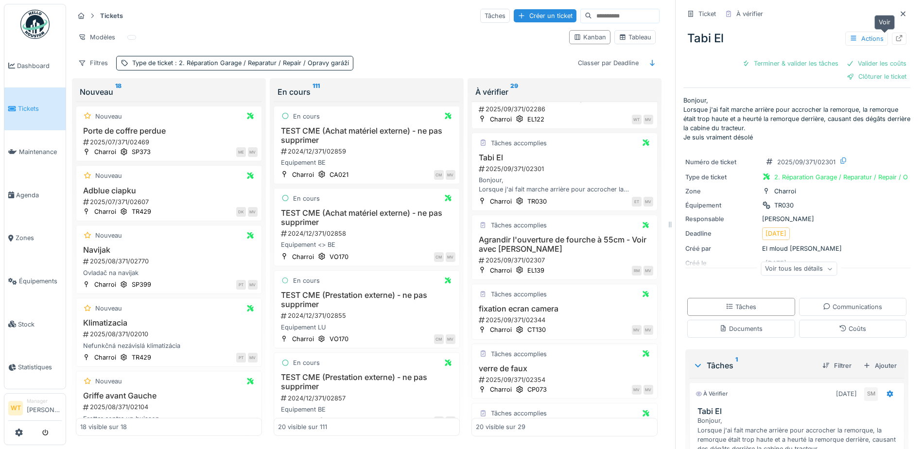
click at [897, 36] on icon at bounding box center [900, 38] width 6 height 6
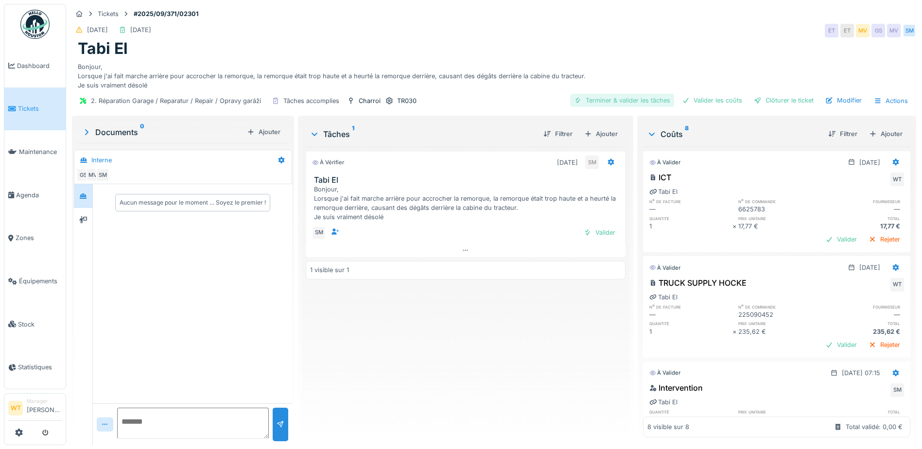
click at [614, 98] on div "Terminer & valider les tâches" at bounding box center [622, 100] width 104 height 13
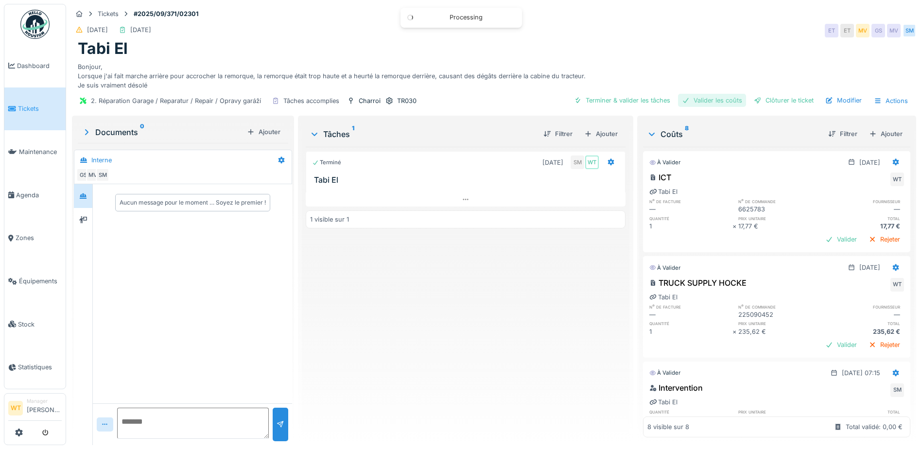
click at [700, 100] on div "Valider les coûts" at bounding box center [712, 100] width 68 height 13
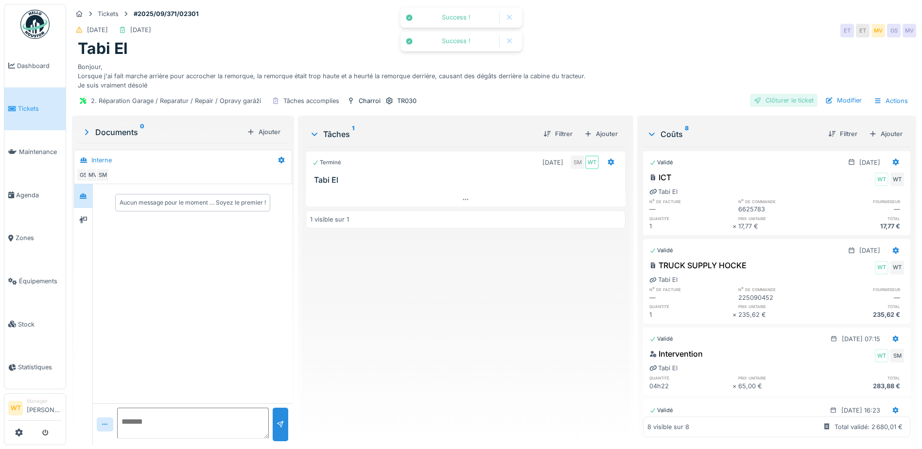
click at [757, 101] on div "Clôturer le ticket" at bounding box center [784, 100] width 68 height 13
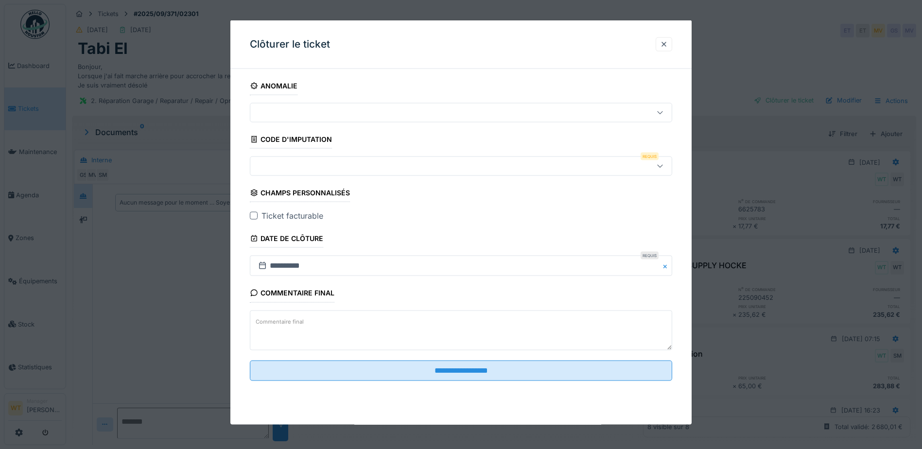
click at [329, 164] on div at bounding box center [436, 166] width 364 height 11
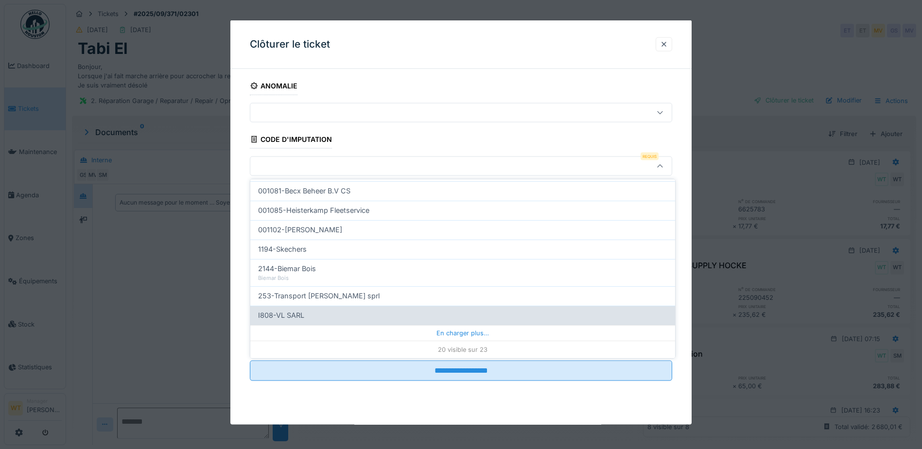
click at [418, 332] on div "En charger plus…" at bounding box center [462, 333] width 425 height 16
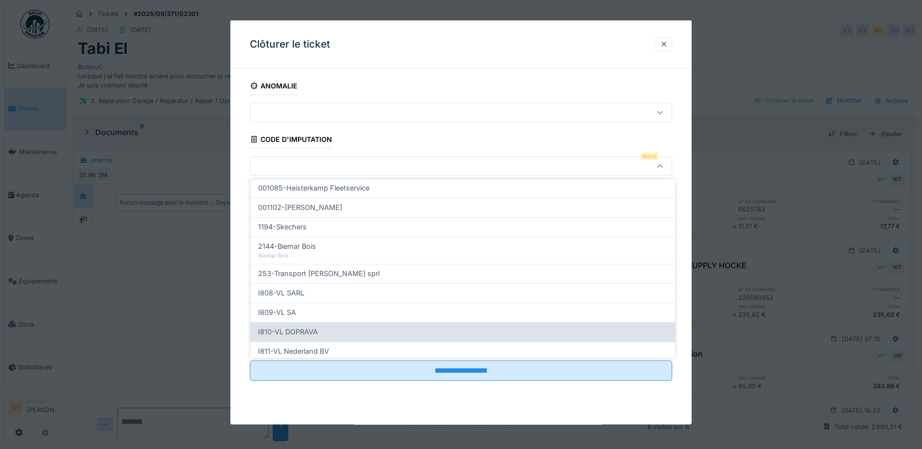
scroll to position [352, 0]
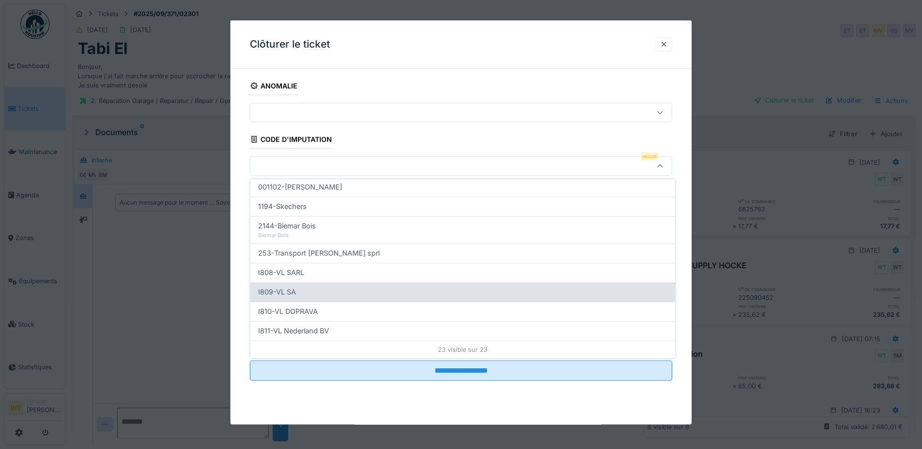
click at [334, 292] on div "I809-VL SA" at bounding box center [462, 292] width 409 height 11
type input "***"
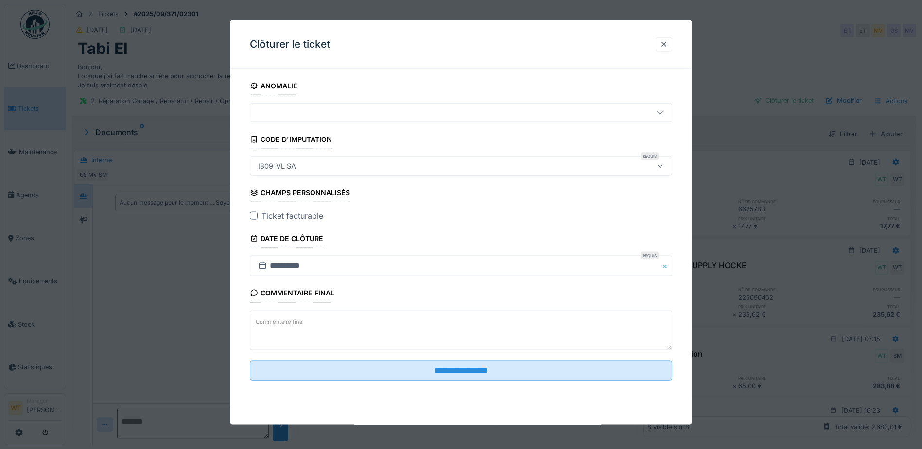
click at [254, 218] on div at bounding box center [254, 216] width 8 height 8
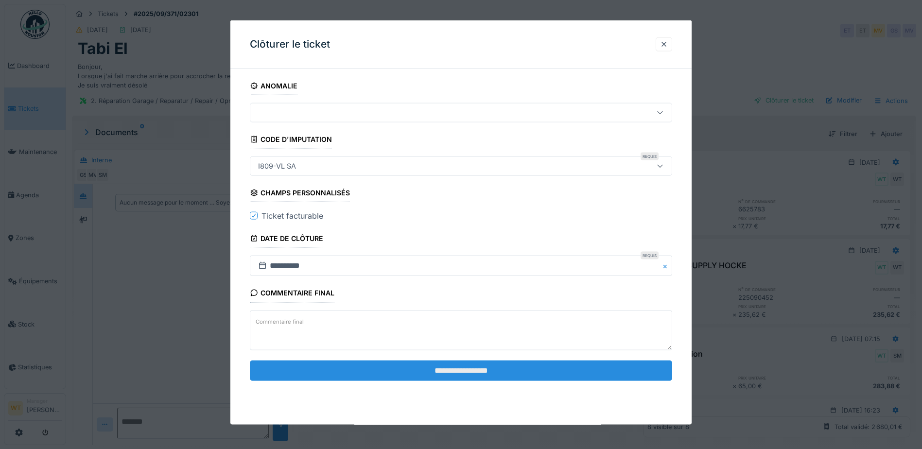
click at [394, 373] on input "**********" at bounding box center [461, 370] width 422 height 20
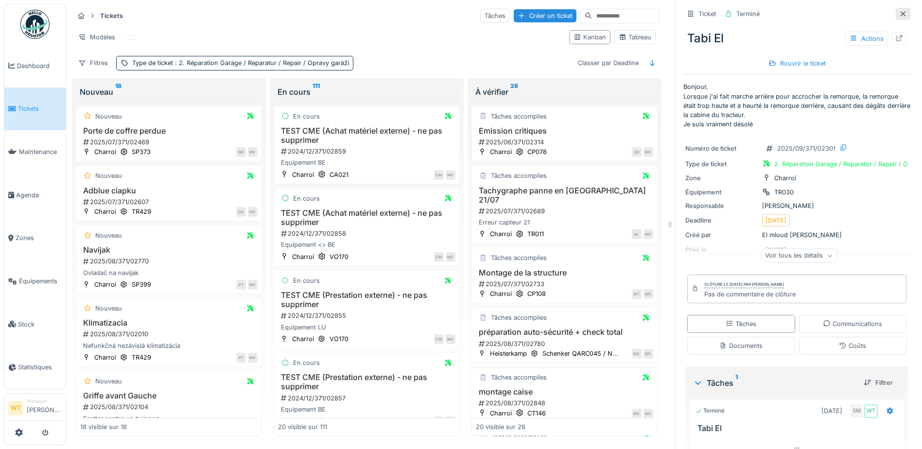
click at [899, 16] on icon at bounding box center [903, 14] width 8 height 6
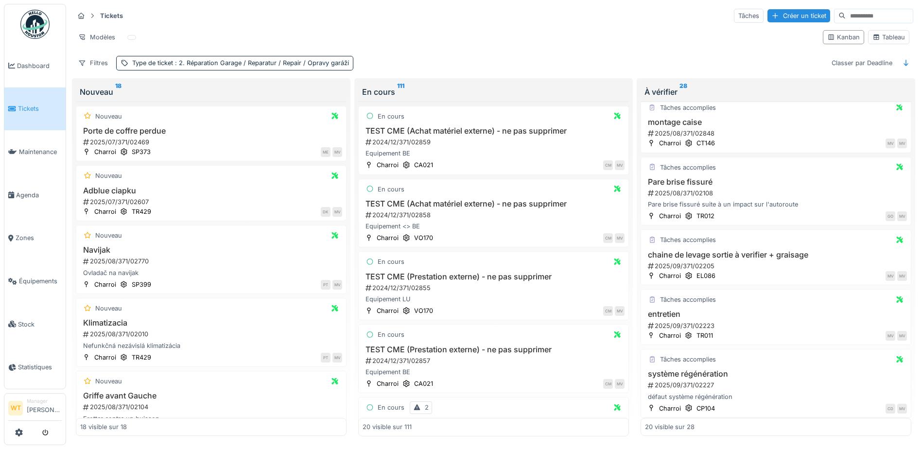
scroll to position [292, 0]
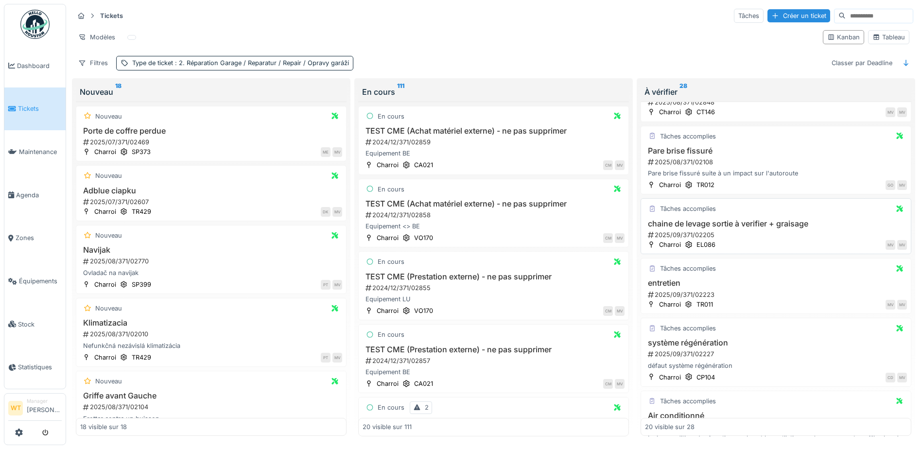
click at [701, 226] on h3 "chaine de levage sortie à verifier + graisage" at bounding box center [776, 223] width 262 height 9
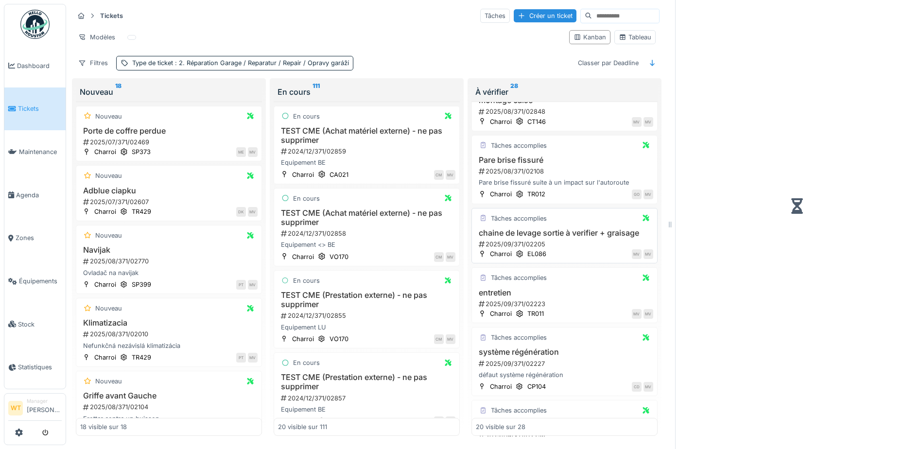
scroll to position [305, 0]
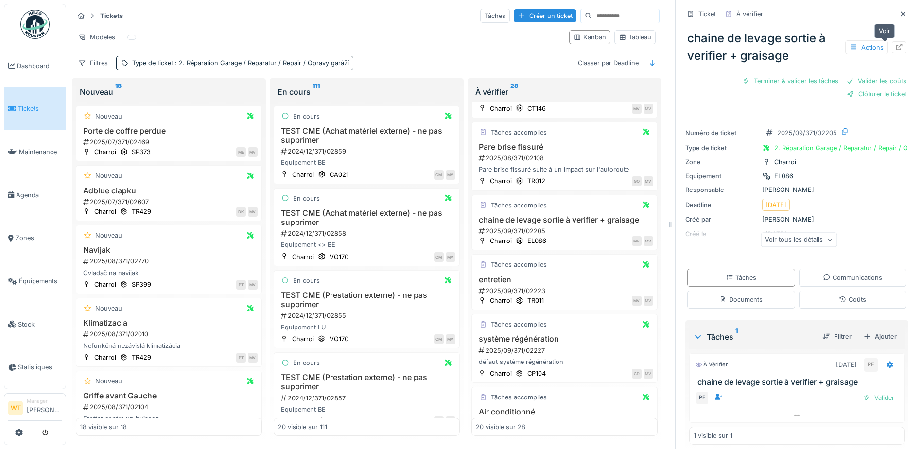
click at [897, 46] on icon at bounding box center [900, 47] width 6 height 6
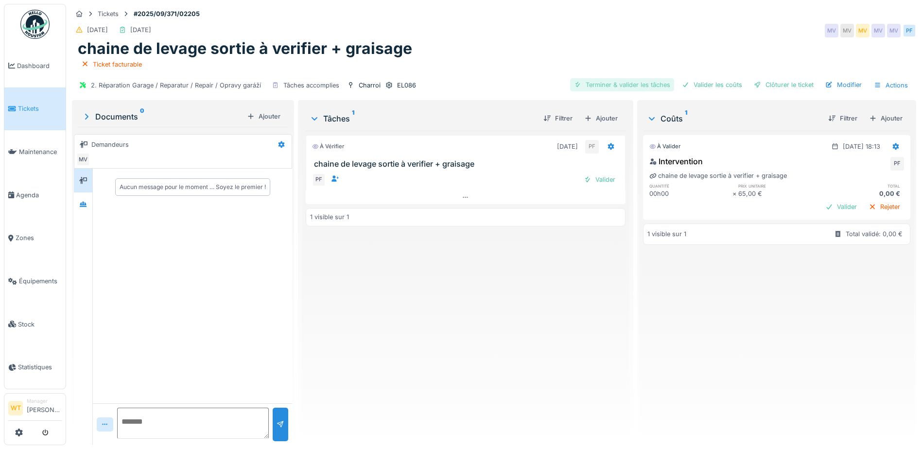
click at [648, 82] on div "Terminer & valider les tâches" at bounding box center [622, 84] width 104 height 13
click at [892, 150] on div at bounding box center [896, 146] width 8 height 9
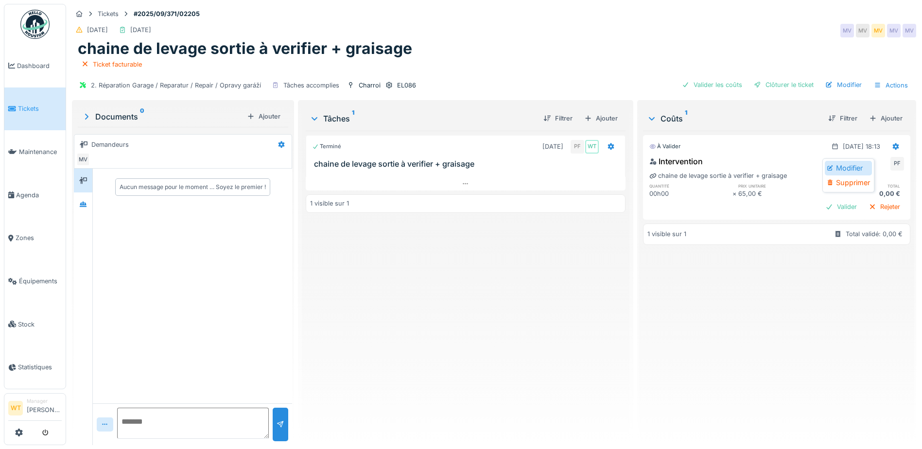
click at [850, 172] on div "Modifier" at bounding box center [848, 168] width 47 height 15
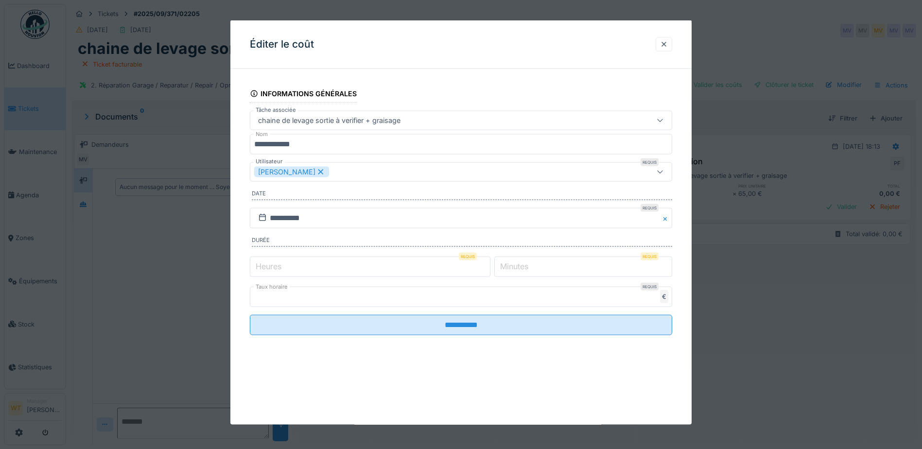
click at [282, 274] on input "*" at bounding box center [370, 266] width 241 height 20
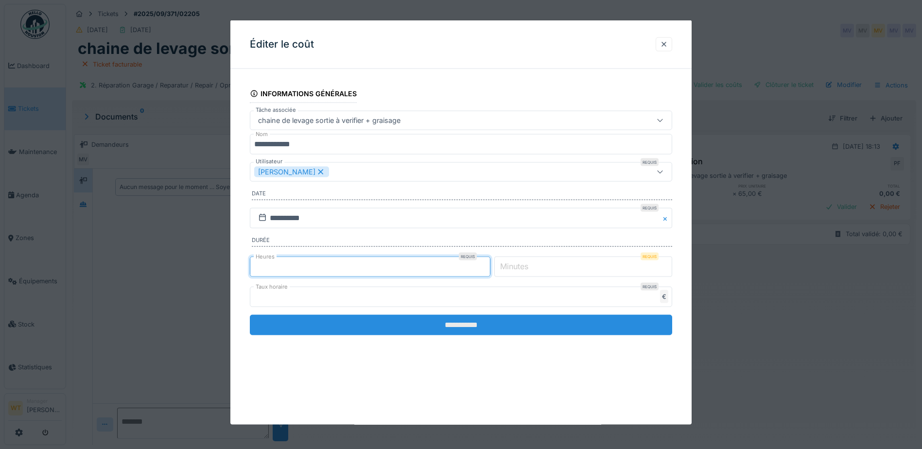
type input "*"
click at [377, 319] on input "**********" at bounding box center [461, 325] width 422 height 20
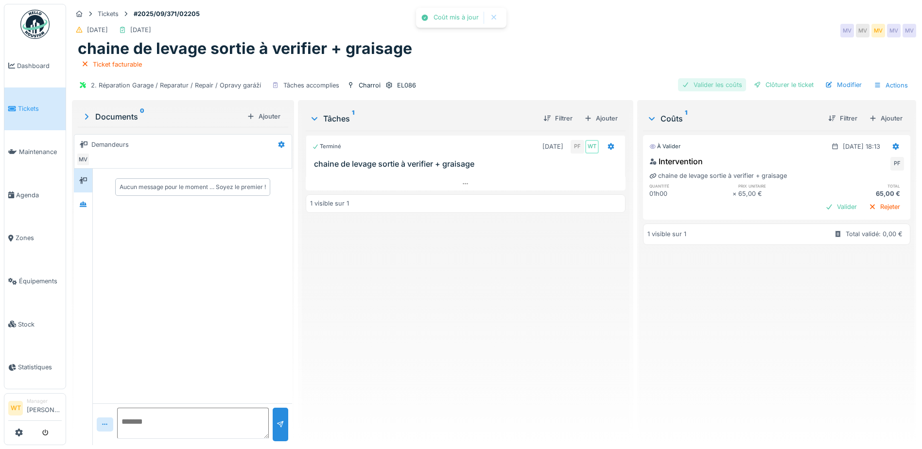
drag, startPoint x: 715, startPoint y: 90, endPoint x: 737, endPoint y: 90, distance: 21.4
click at [716, 90] on div "Valider les coûts" at bounding box center [712, 84] width 68 height 13
click at [781, 89] on div "Clôturer le ticket" at bounding box center [784, 84] width 68 height 13
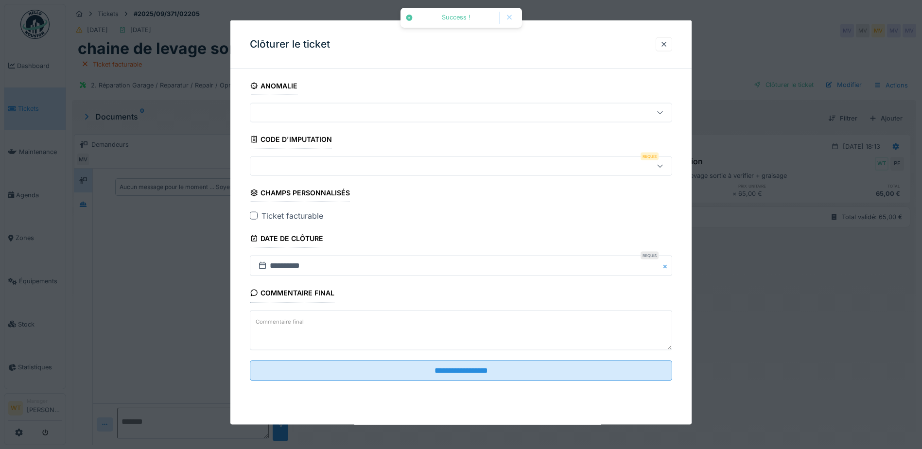
click at [309, 164] on div at bounding box center [436, 166] width 364 height 11
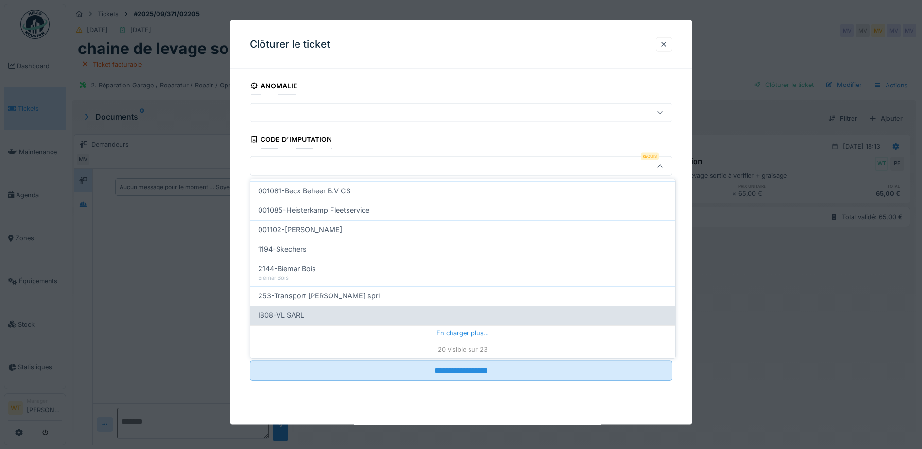
click at [391, 332] on div "En charger plus…" at bounding box center [462, 333] width 425 height 16
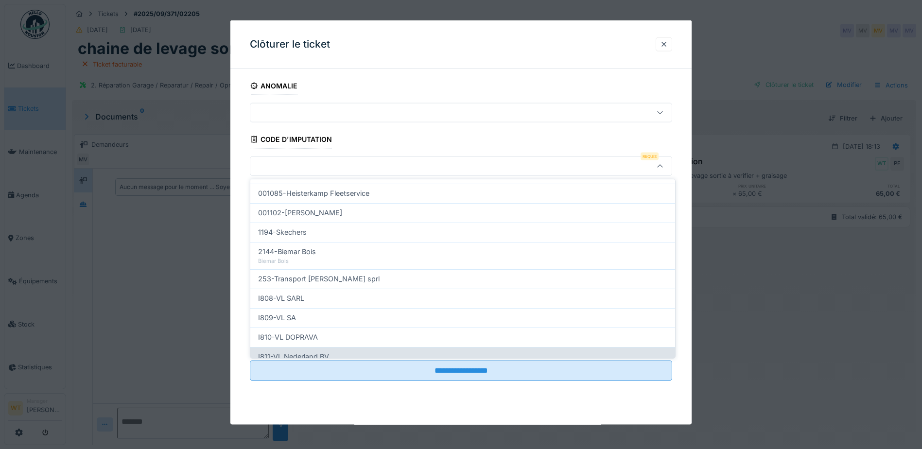
scroll to position [352, 0]
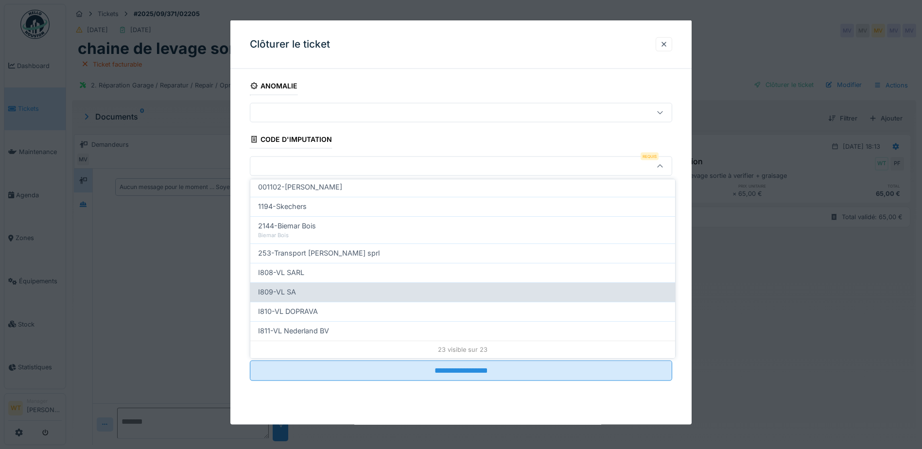
click at [329, 290] on div "I809-VL SA" at bounding box center [462, 292] width 409 height 11
type input "***"
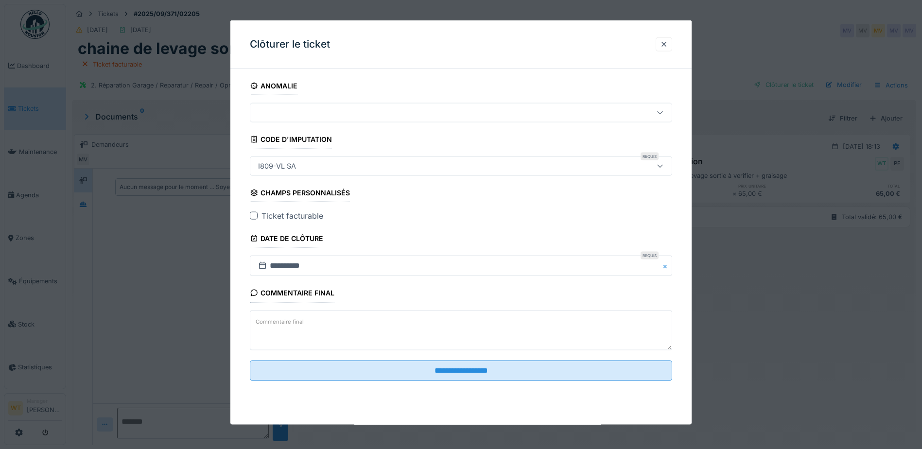
click at [257, 215] on div at bounding box center [254, 216] width 8 height 8
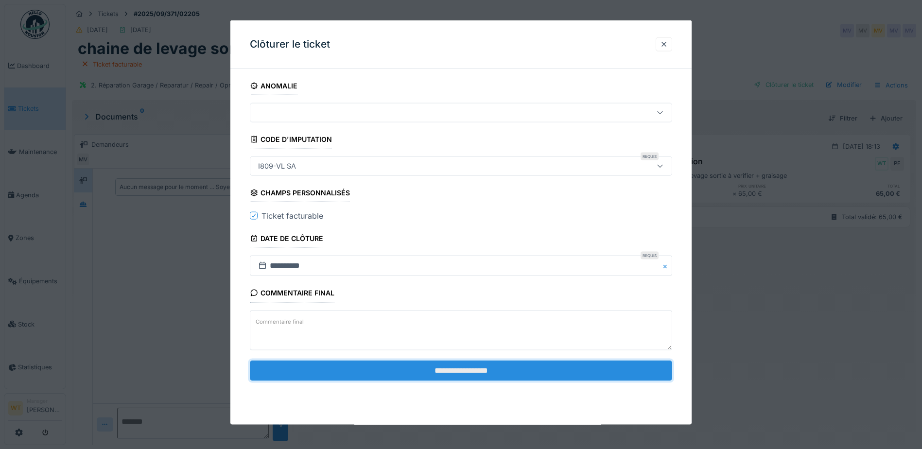
click at [389, 368] on input "**********" at bounding box center [461, 370] width 422 height 20
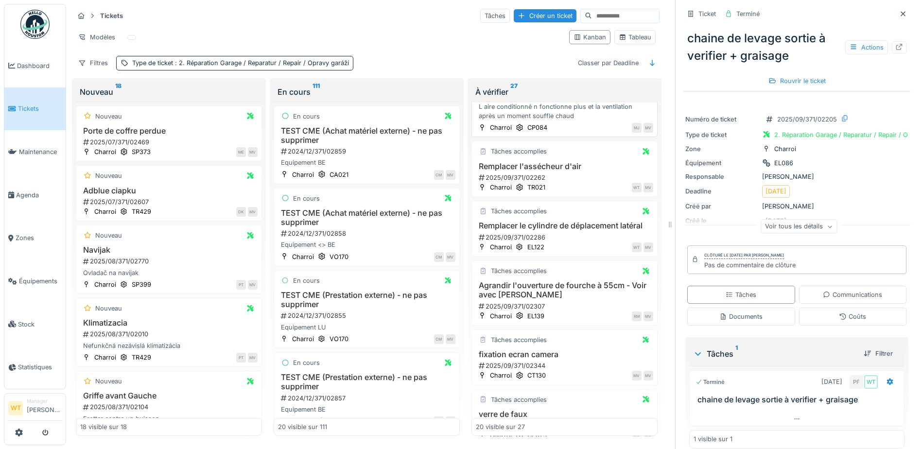
scroll to position [583, 0]
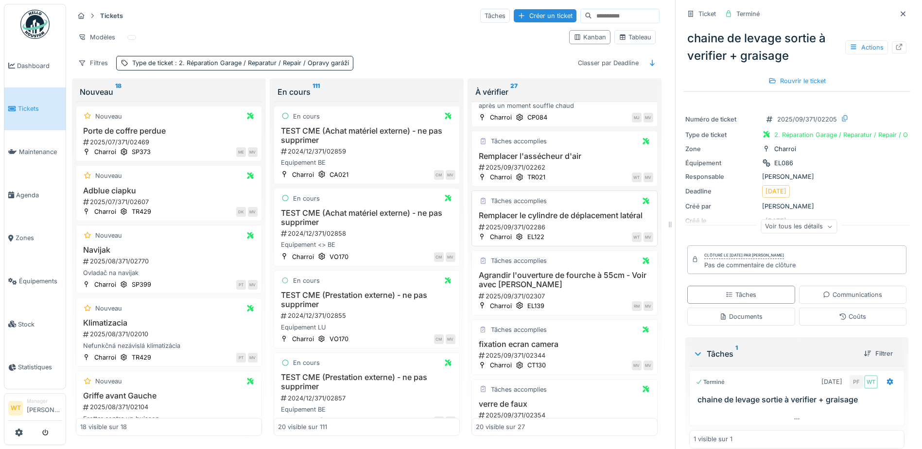
click at [555, 220] on h3 "Remplacer le cylindre de déplacement latéral" at bounding box center [564, 215] width 177 height 9
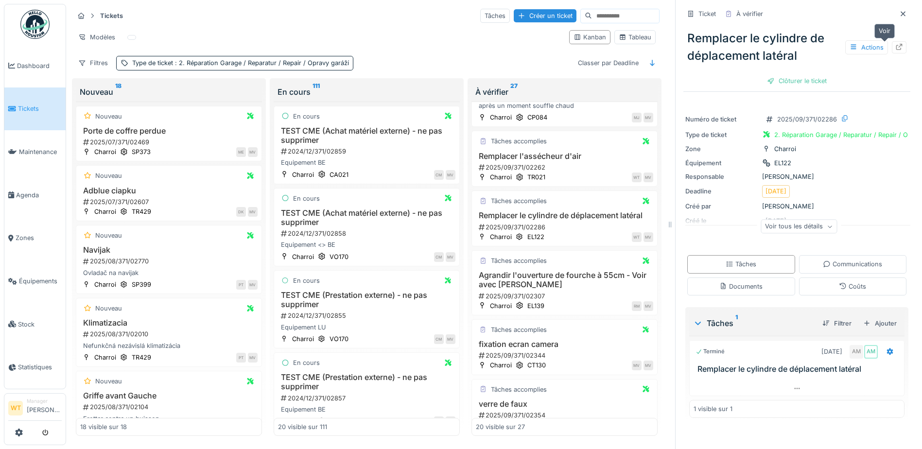
click at [892, 46] on div at bounding box center [899, 47] width 15 height 12
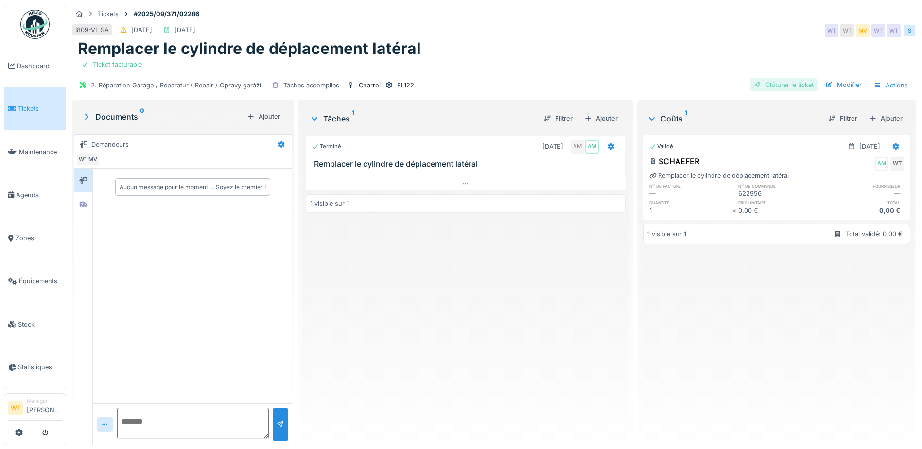
click at [781, 89] on div "Clôturer le ticket" at bounding box center [784, 84] width 68 height 13
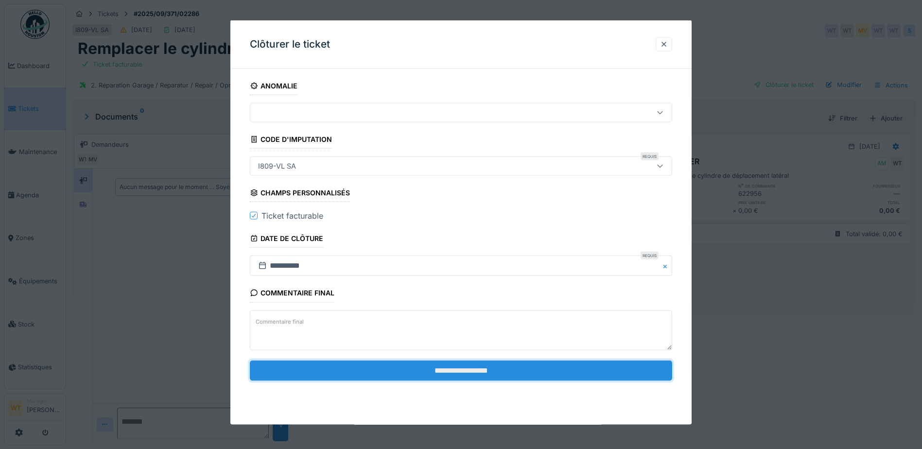
click at [383, 374] on input "**********" at bounding box center [461, 370] width 422 height 20
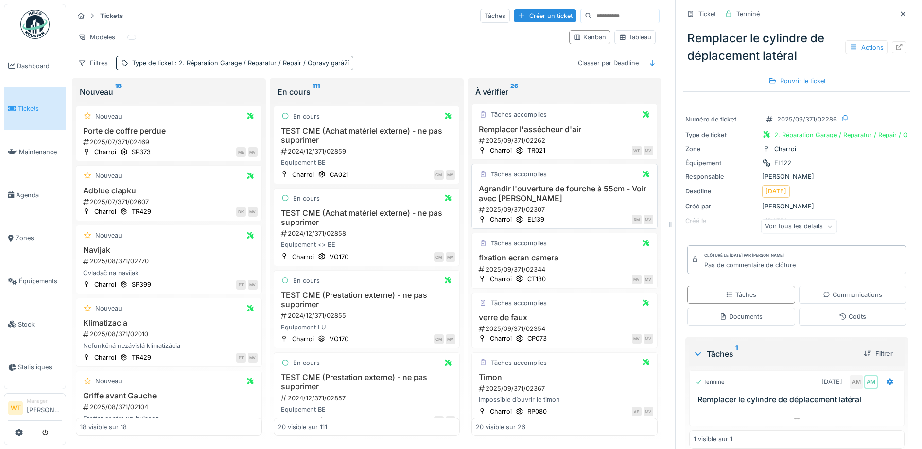
scroll to position [632, 0]
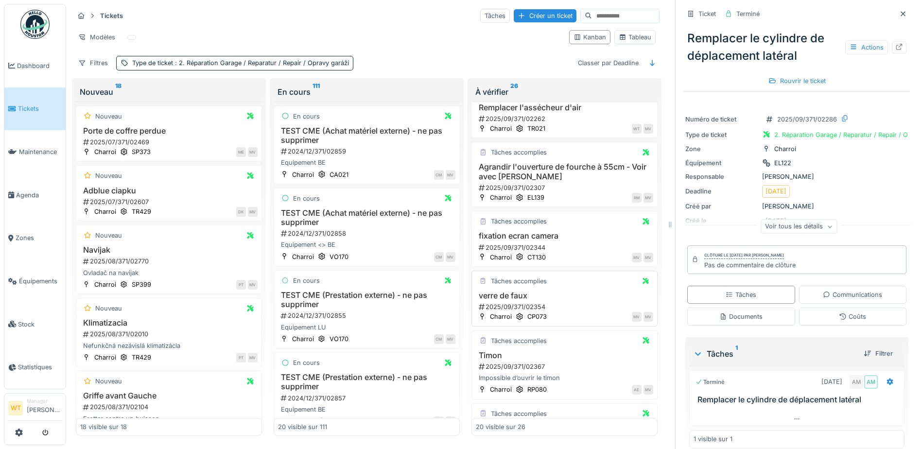
click at [500, 297] on h3 "verre de faux" at bounding box center [564, 295] width 177 height 9
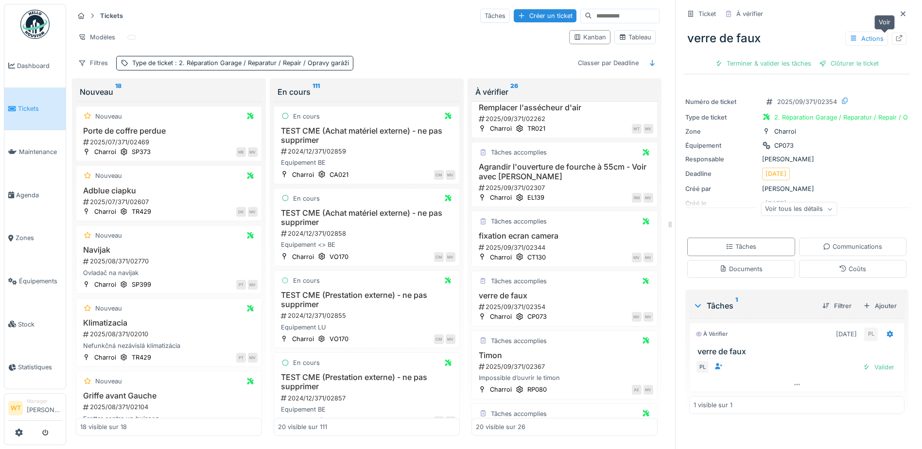
click at [896, 42] on div at bounding box center [900, 38] width 8 height 9
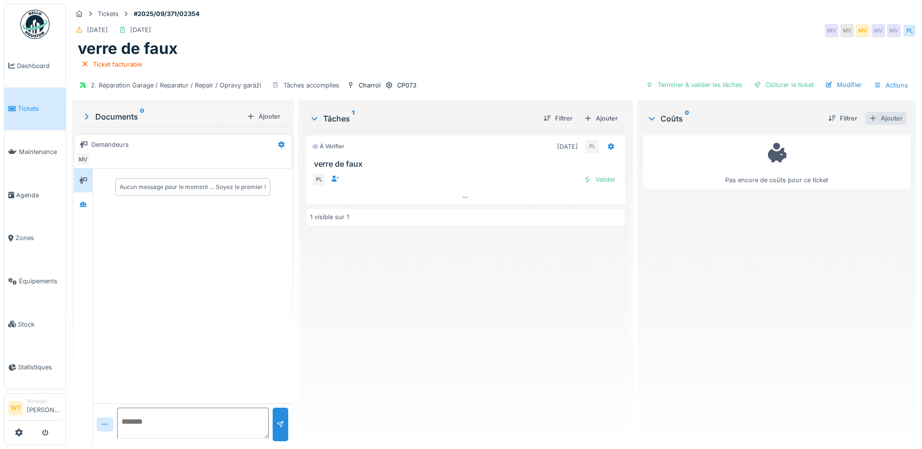
click at [880, 115] on div "Ajouter" at bounding box center [885, 118] width 41 height 13
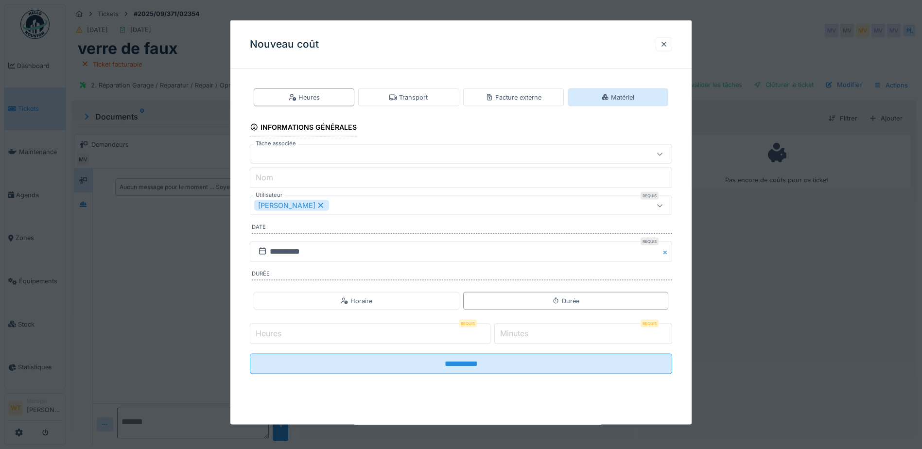
click at [609, 94] on icon at bounding box center [605, 97] width 8 height 6
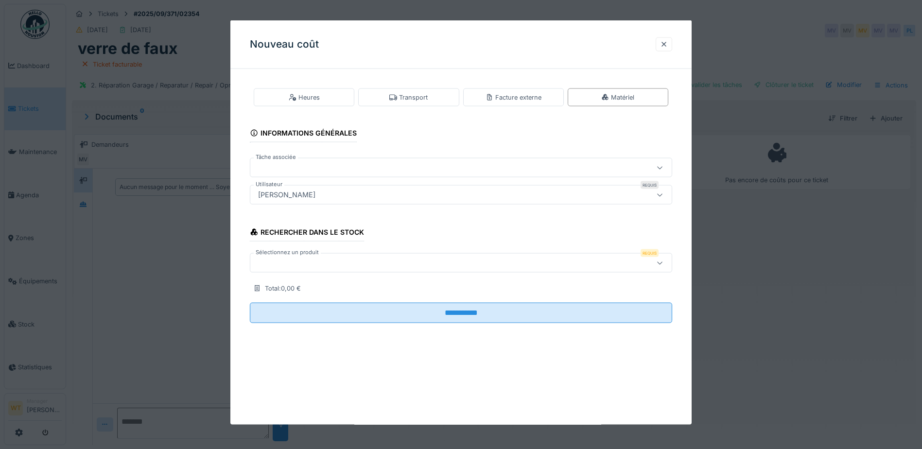
click at [350, 271] on div at bounding box center [461, 262] width 422 height 19
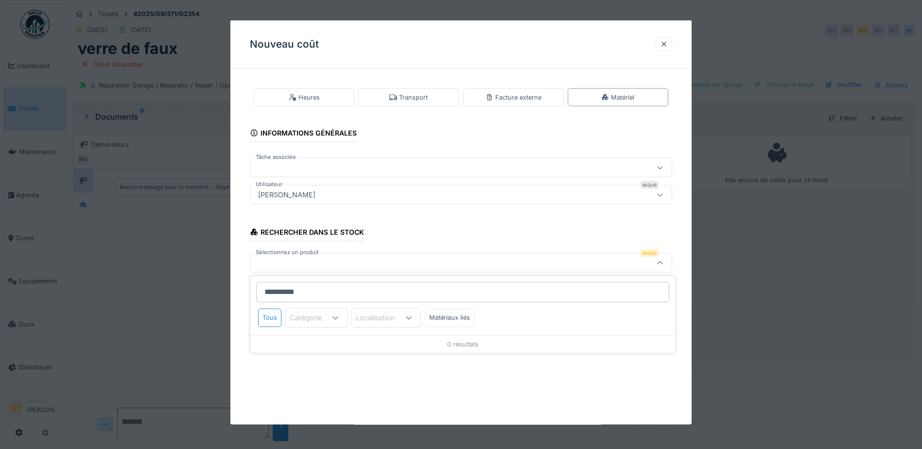
type input "**********"
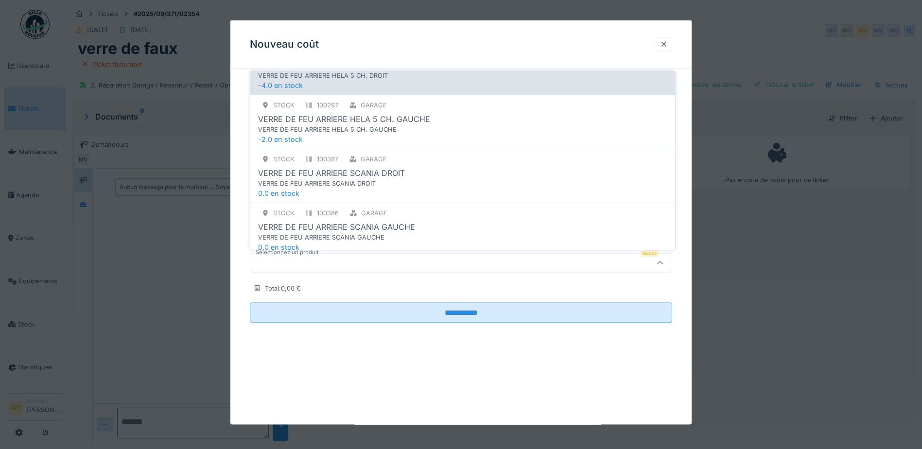
scroll to position [146, 0]
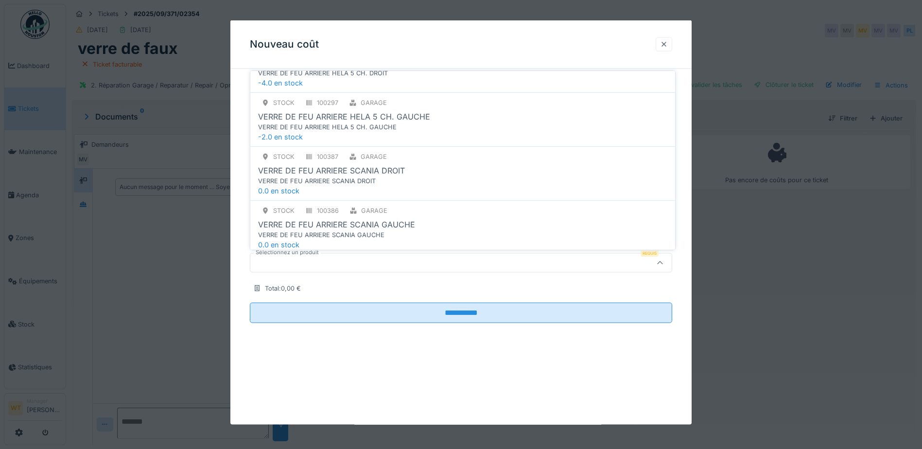
click at [665, 47] on div at bounding box center [664, 43] width 8 height 9
